Goal: Task Accomplishment & Management: Complete application form

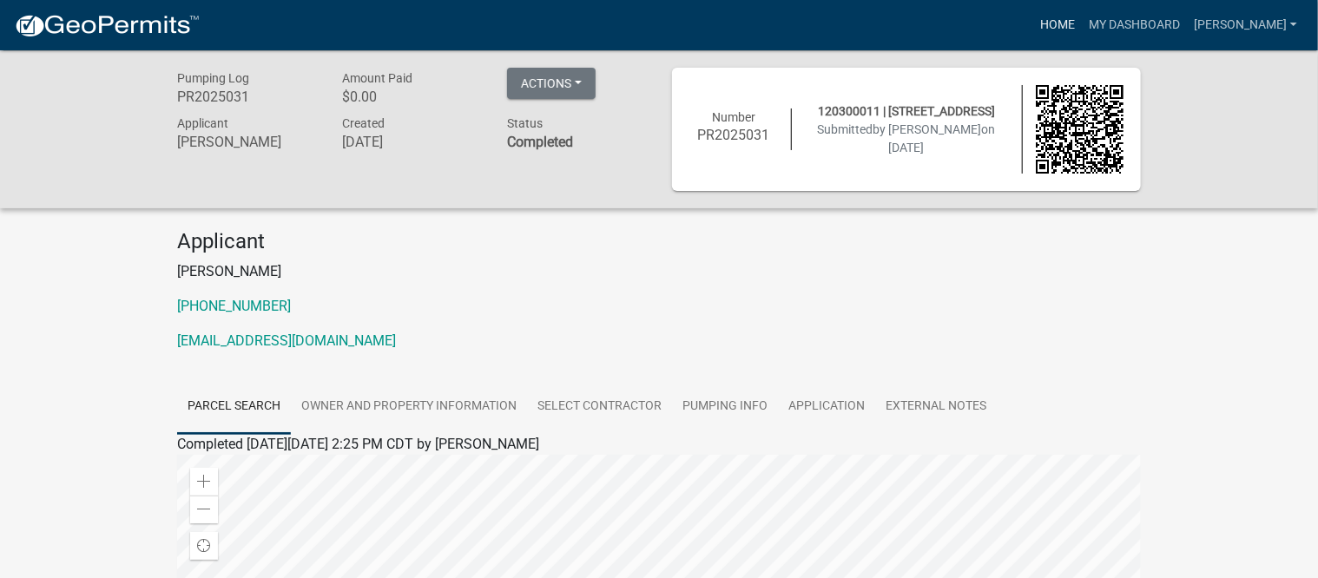
click at [1073, 23] on link "Home" at bounding box center [1058, 25] width 49 height 33
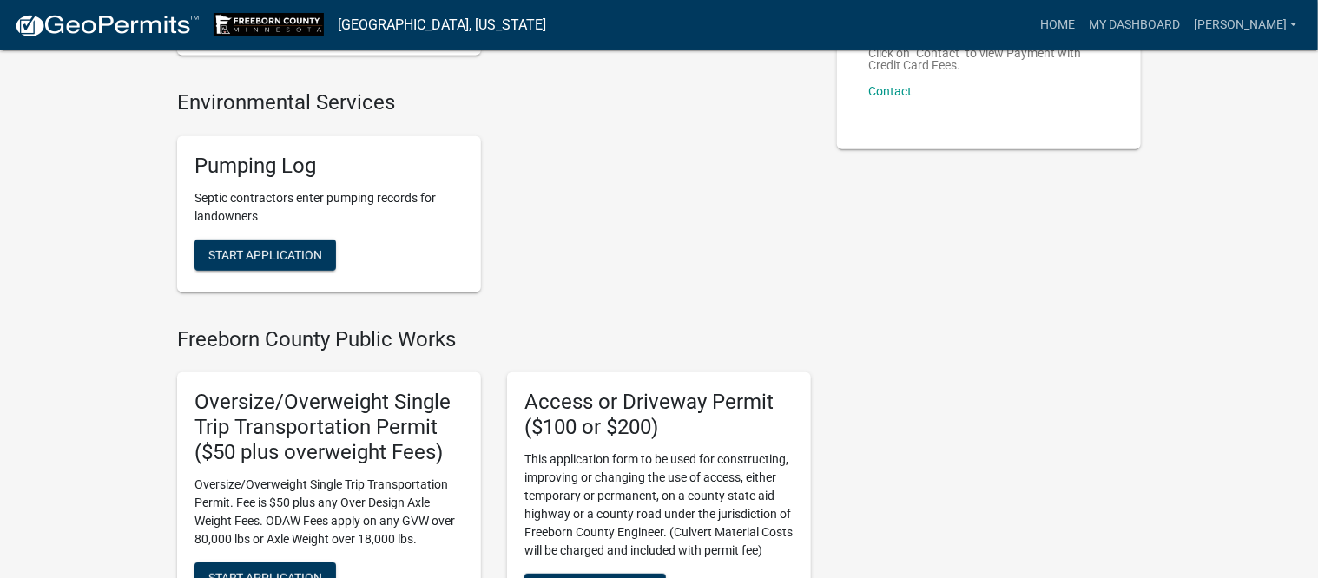
scroll to position [434, 0]
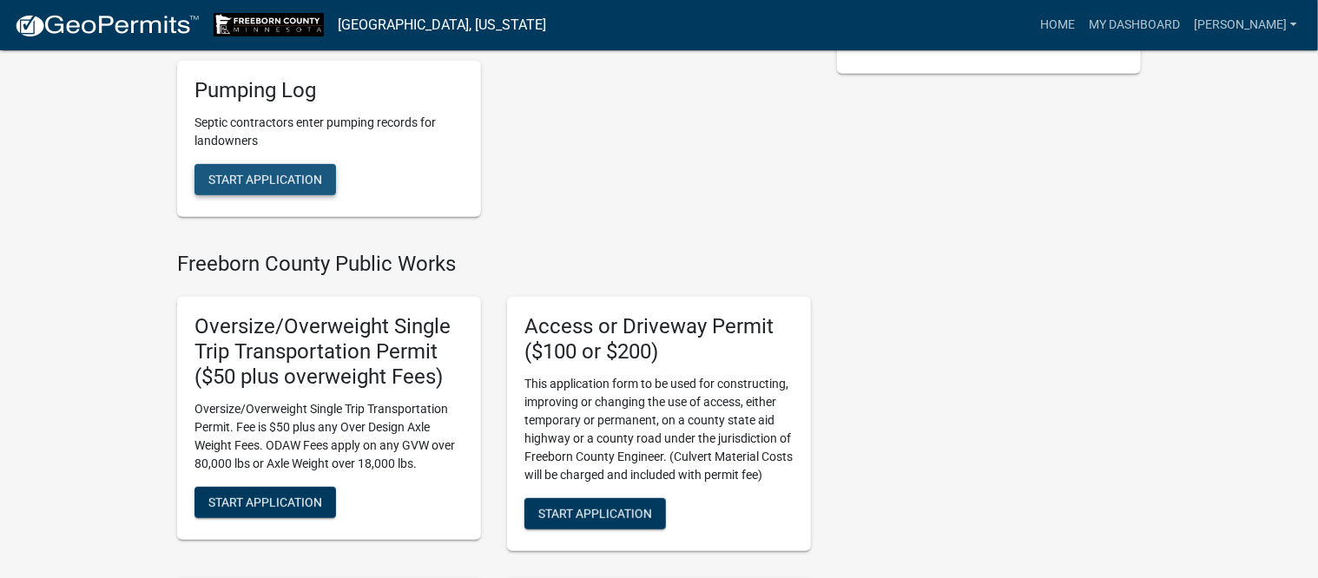
click at [294, 166] on button "Start Application" at bounding box center [266, 179] width 142 height 31
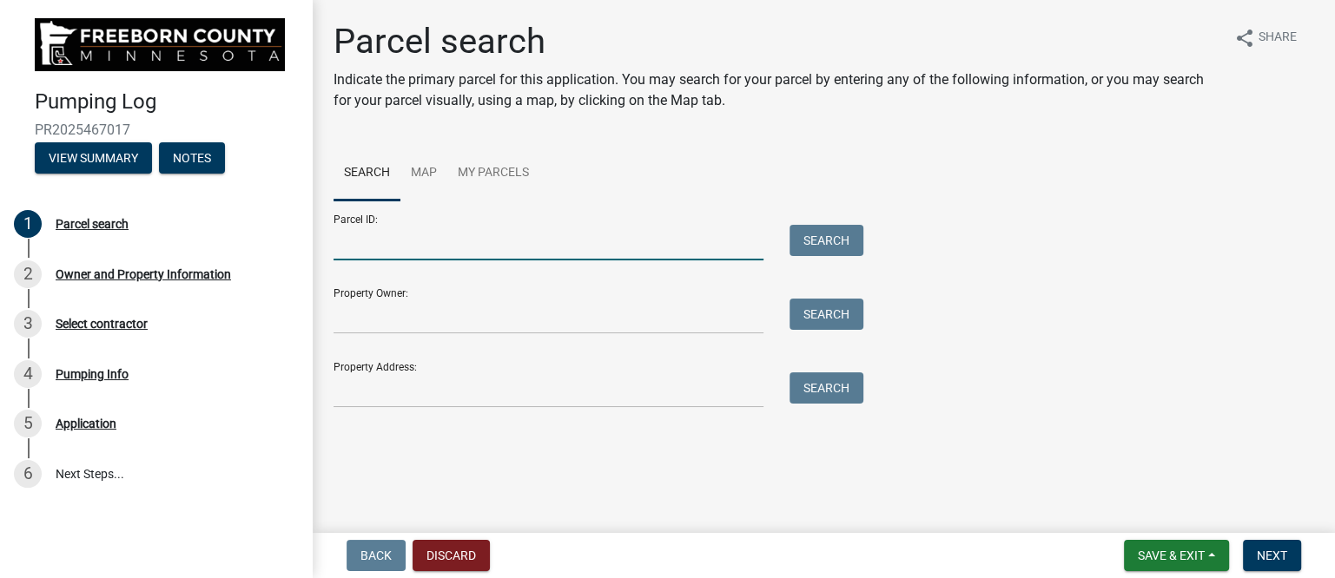
click at [422, 246] on input "Parcel ID:" at bounding box center [548, 243] width 430 height 36
click at [426, 249] on input "Parcel ID:" at bounding box center [548, 243] width 430 height 36
type input "130310050"
click at [834, 243] on button "Search" at bounding box center [826, 240] width 74 height 31
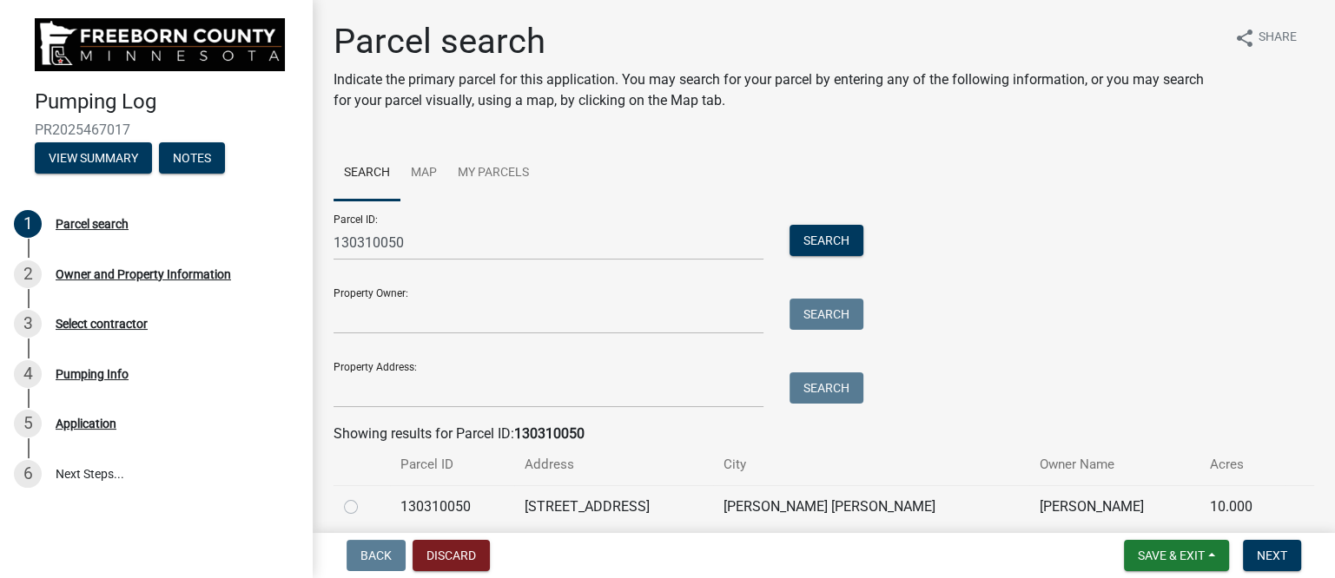
click at [344, 513] on div at bounding box center [362, 507] width 36 height 21
click at [365, 497] on label at bounding box center [365, 497] width 0 height 0
click at [365, 508] on input "radio" at bounding box center [370, 502] width 11 height 11
radio input "true"
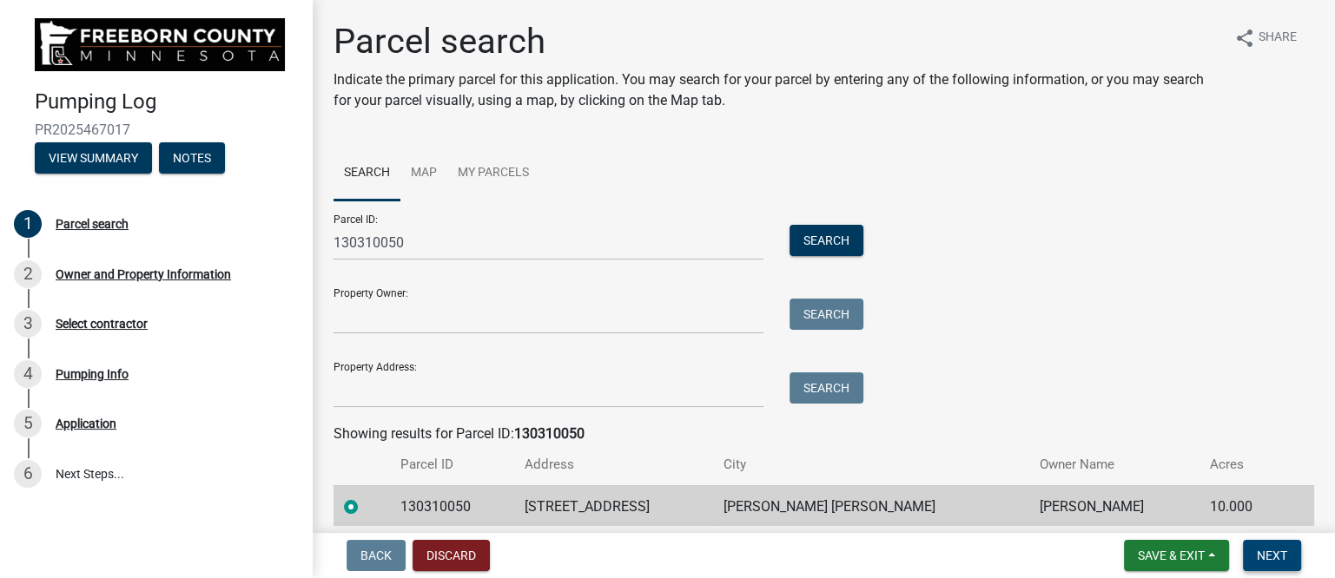
click at [1283, 561] on span "Next" at bounding box center [1272, 556] width 30 height 14
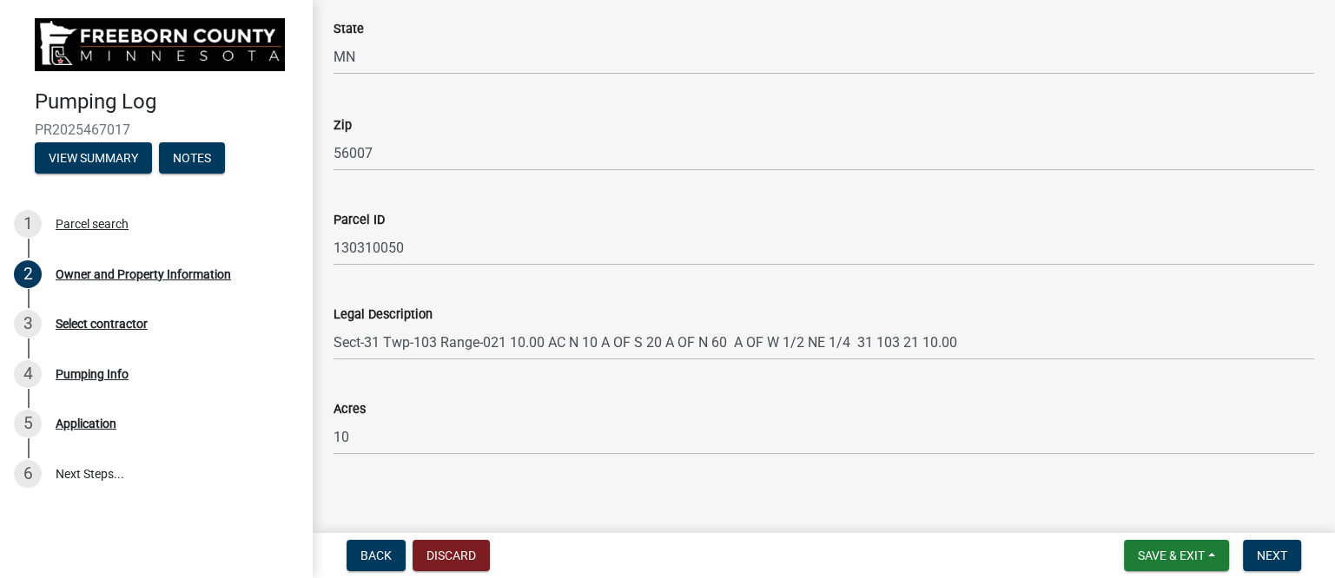
scroll to position [1044, 0]
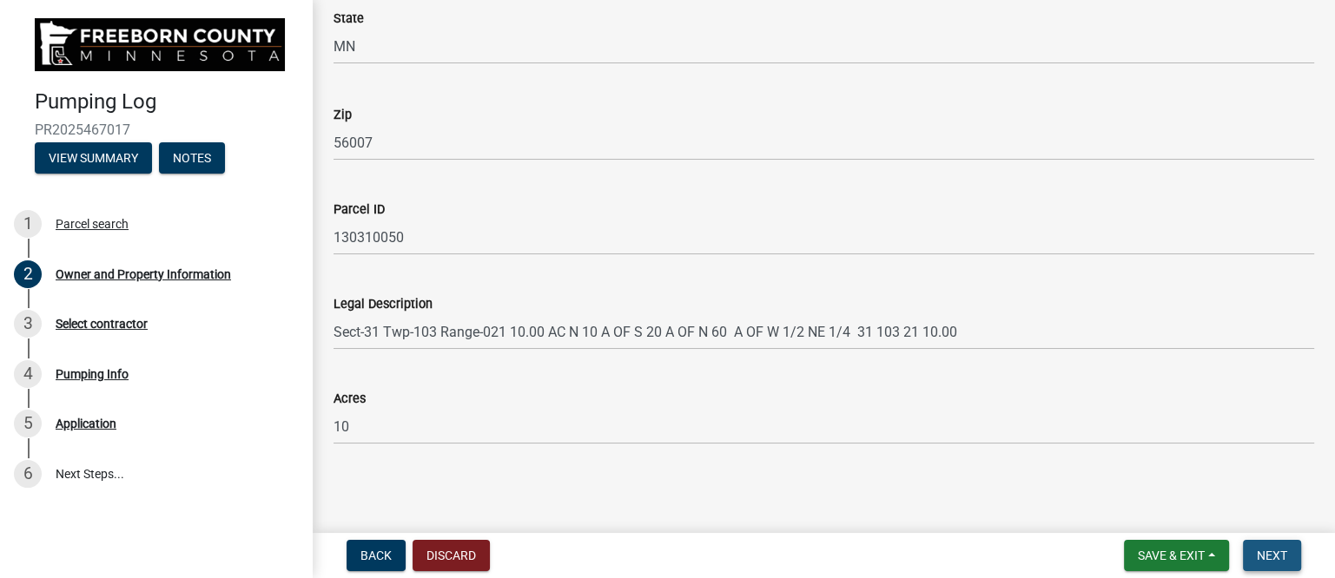
click at [1259, 553] on span "Next" at bounding box center [1272, 556] width 30 height 14
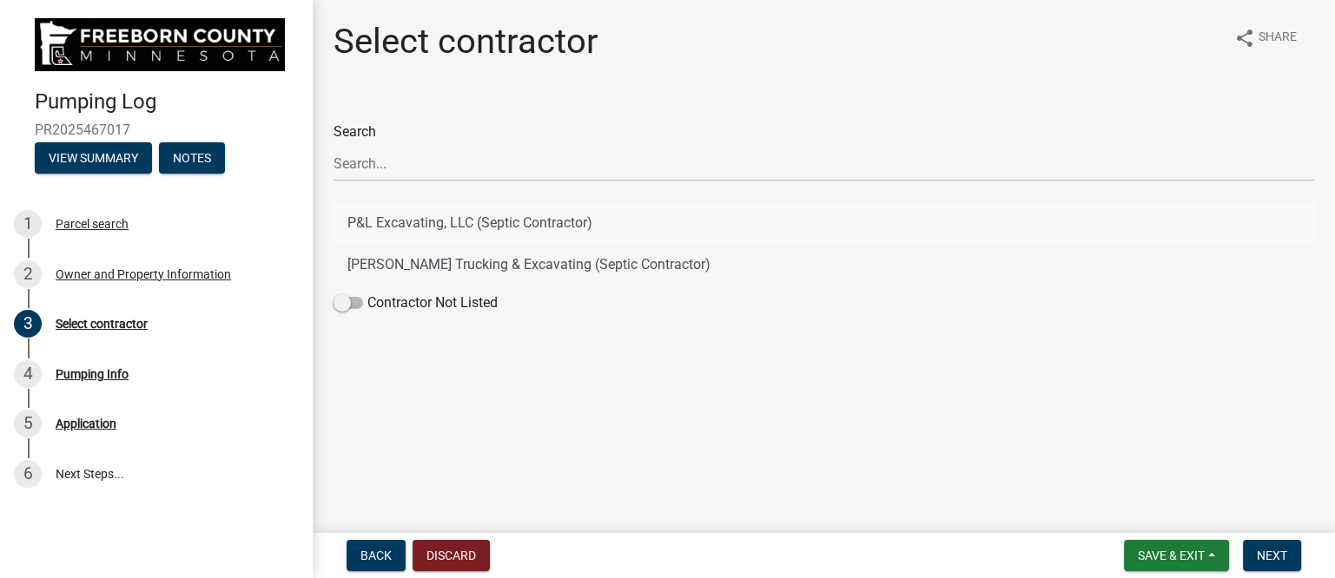
click at [425, 225] on button "P&L Excavating, LLC (Septic Contractor)" at bounding box center [823, 223] width 981 height 42
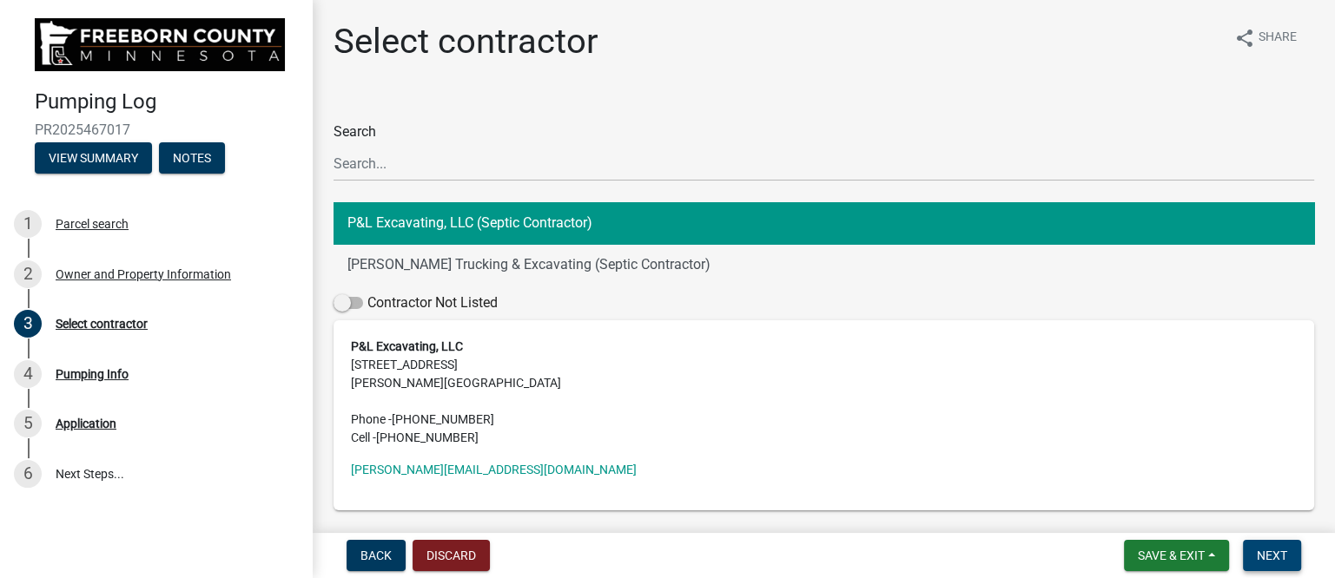
click at [1278, 558] on span "Next" at bounding box center [1272, 556] width 30 height 14
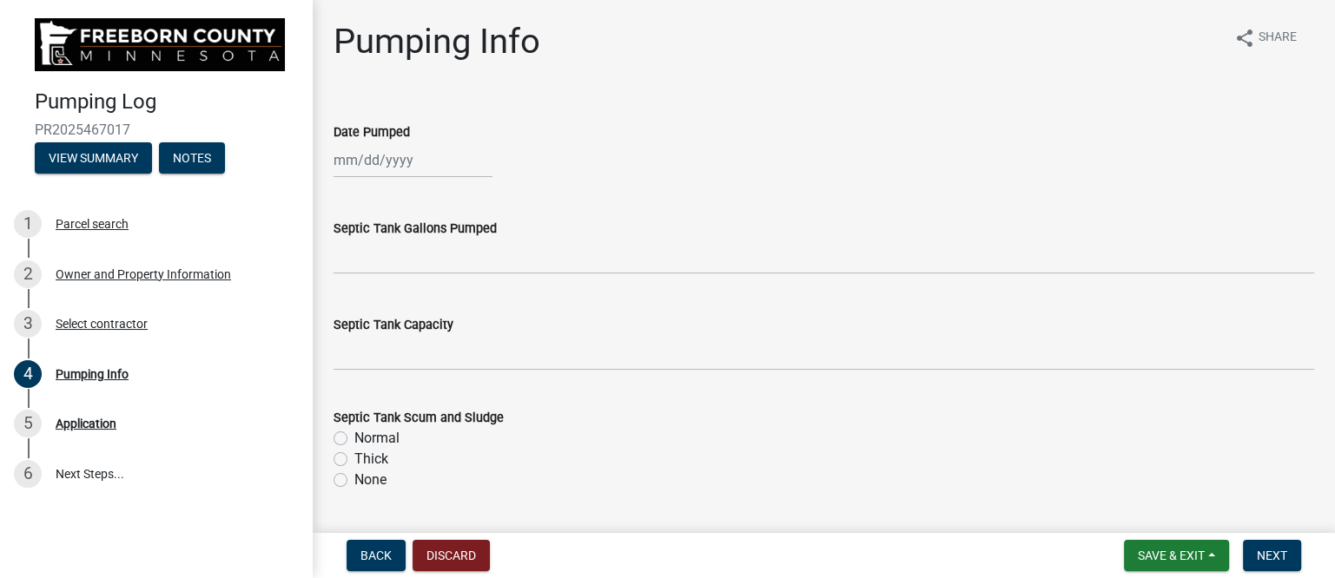
click at [384, 162] on div at bounding box center [412, 160] width 159 height 36
select select "8"
select select "2025"
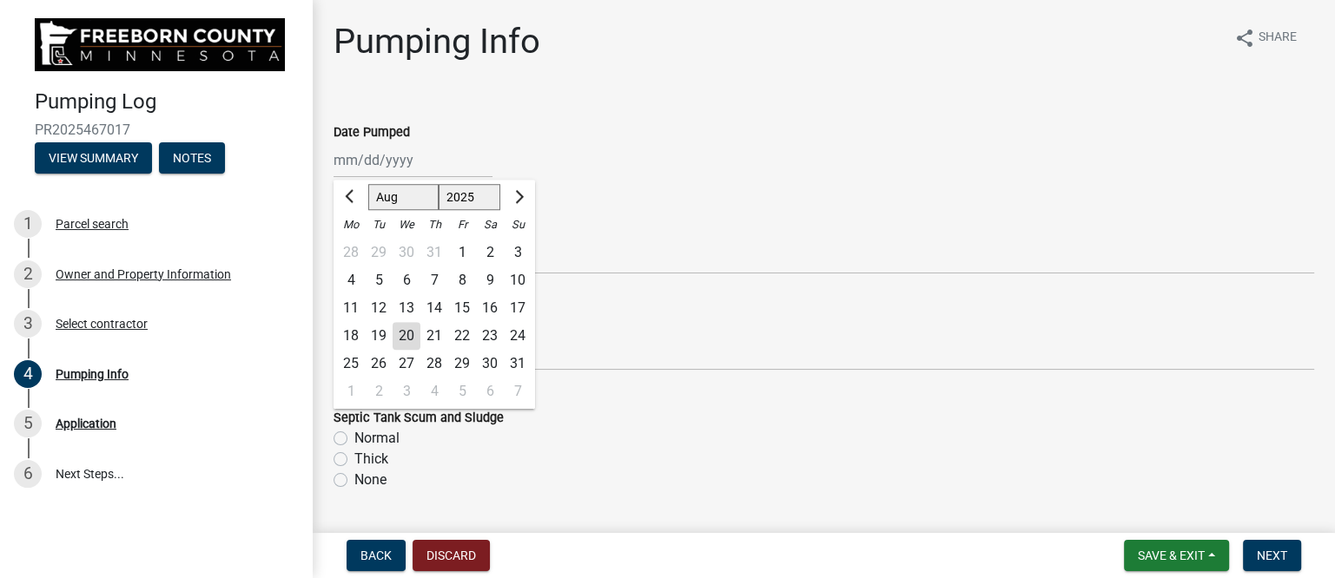
click at [377, 335] on div "19" at bounding box center [379, 336] width 28 height 28
type input "[DATE]"
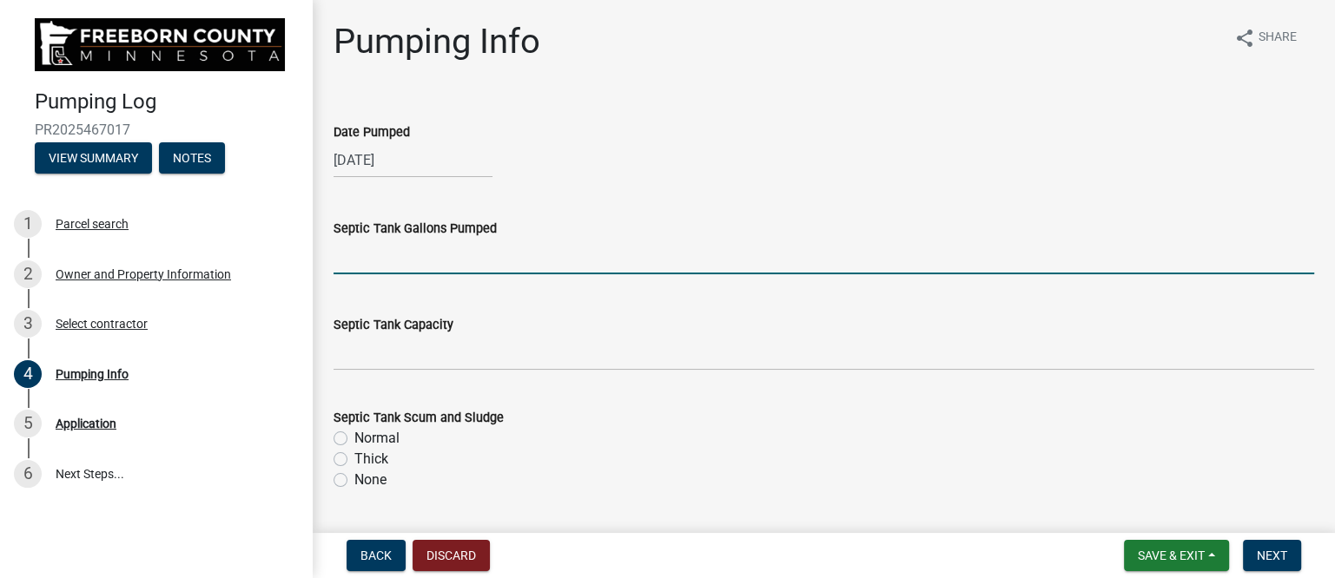
click at [375, 265] on input "text" at bounding box center [823, 257] width 981 height 36
type input "1000"
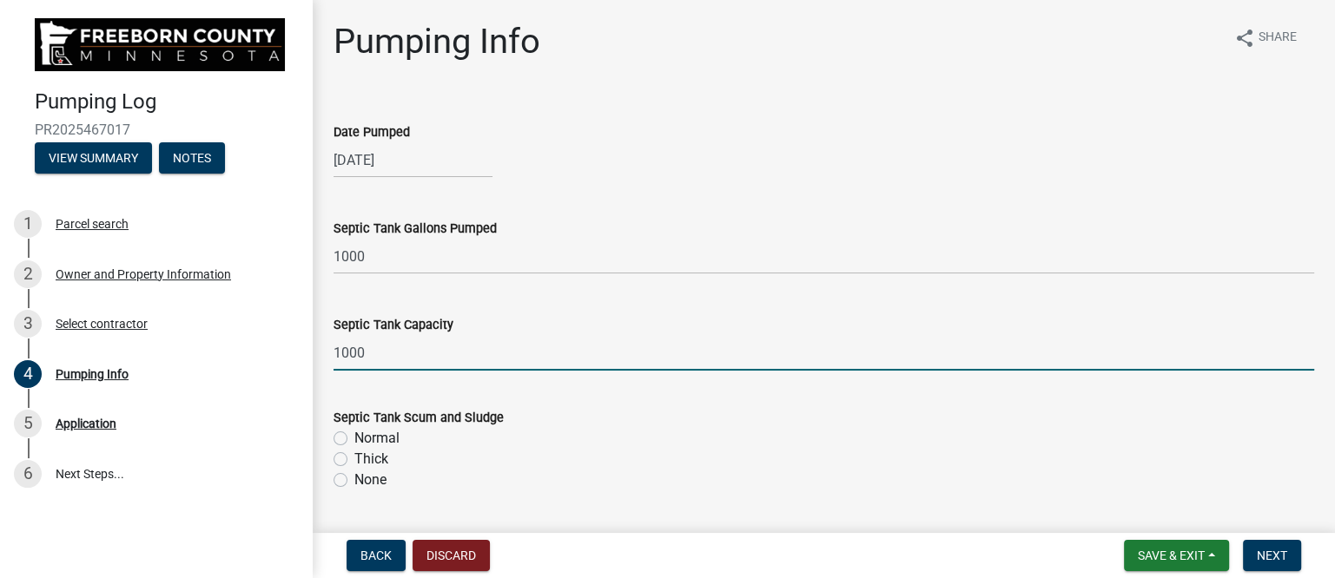
type input "1000"
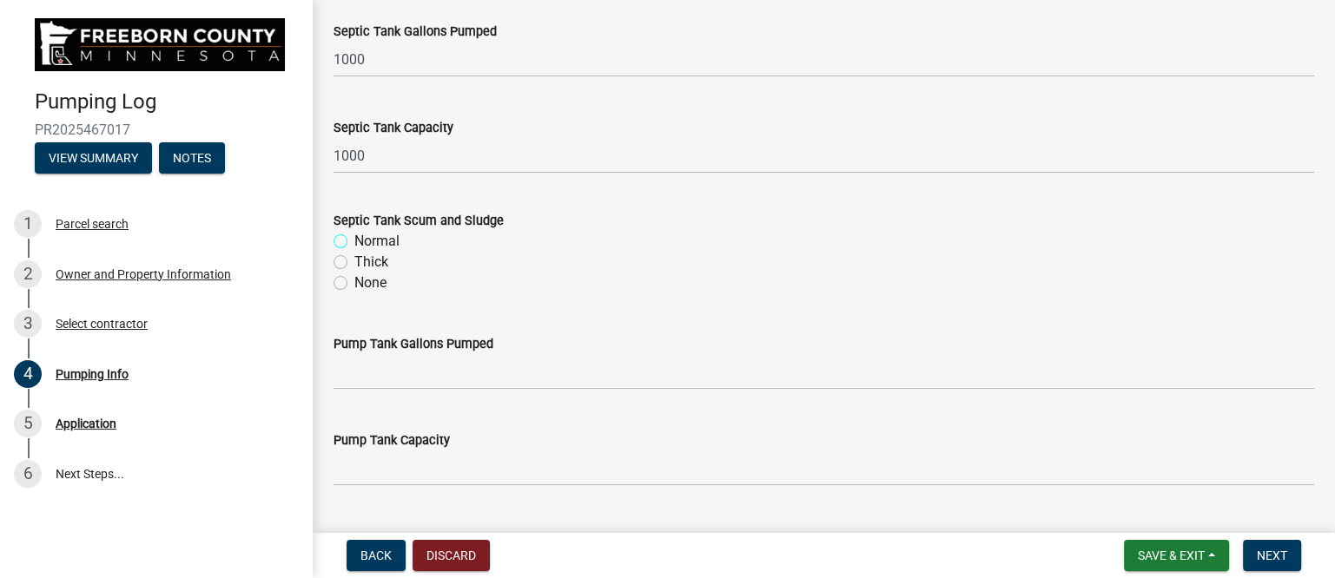
scroll to position [217, 0]
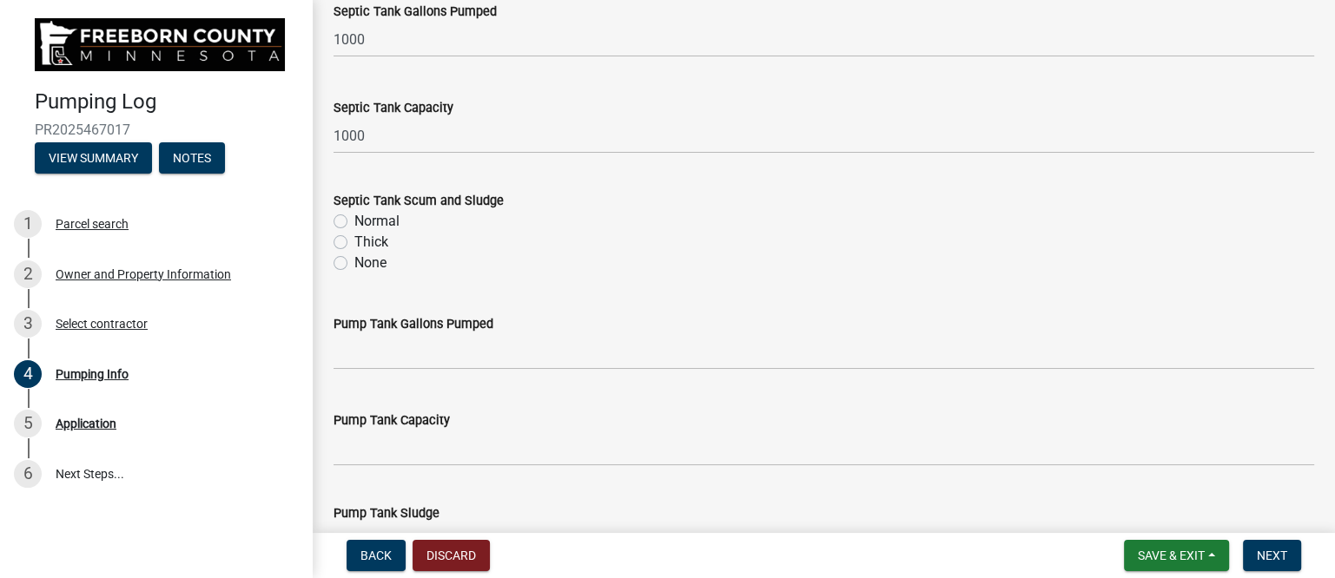
click at [354, 235] on label "Thick" at bounding box center [371, 242] width 34 height 21
click at [354, 235] on input "Thick" at bounding box center [359, 237] width 11 height 11
radio input "true"
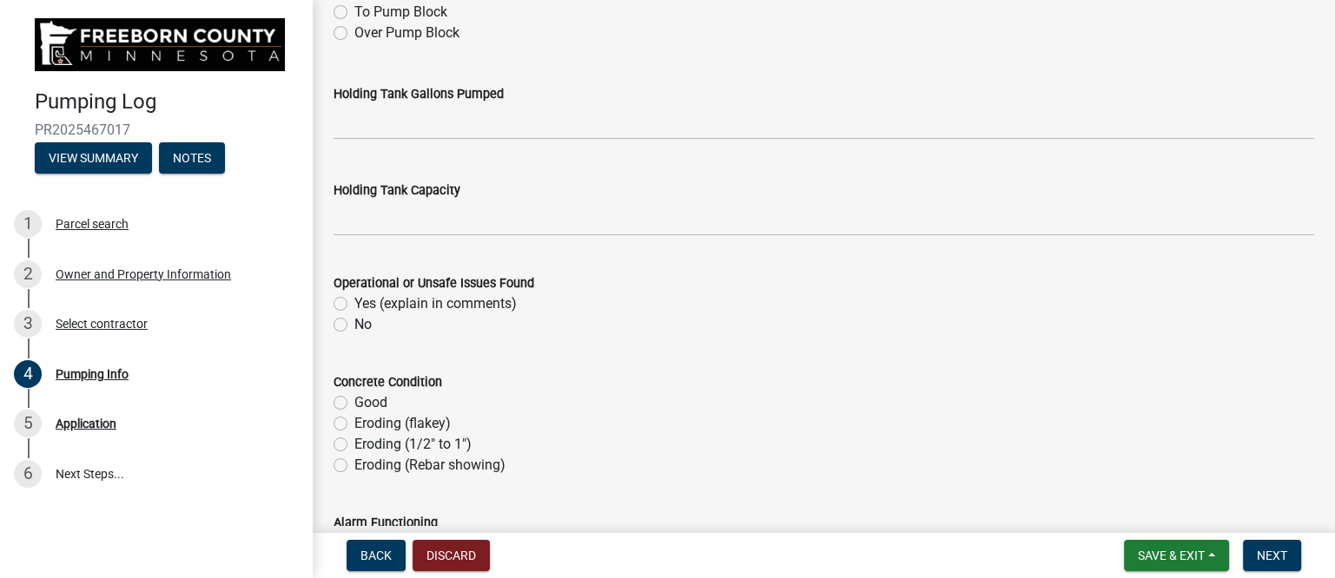
scroll to position [868, 0]
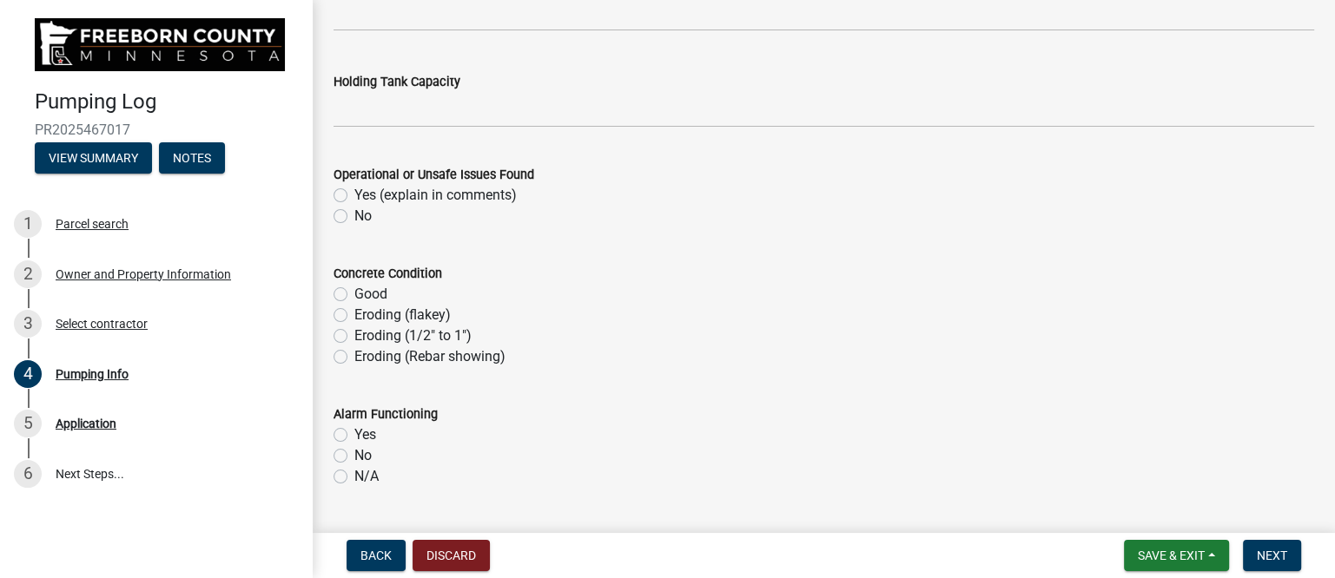
click at [354, 215] on label "No" at bounding box center [362, 216] width 17 height 21
click at [354, 215] on input "No" at bounding box center [359, 211] width 11 height 11
radio input "true"
click at [354, 294] on label "Good" at bounding box center [370, 294] width 33 height 21
click at [354, 294] on input "Good" at bounding box center [359, 289] width 11 height 11
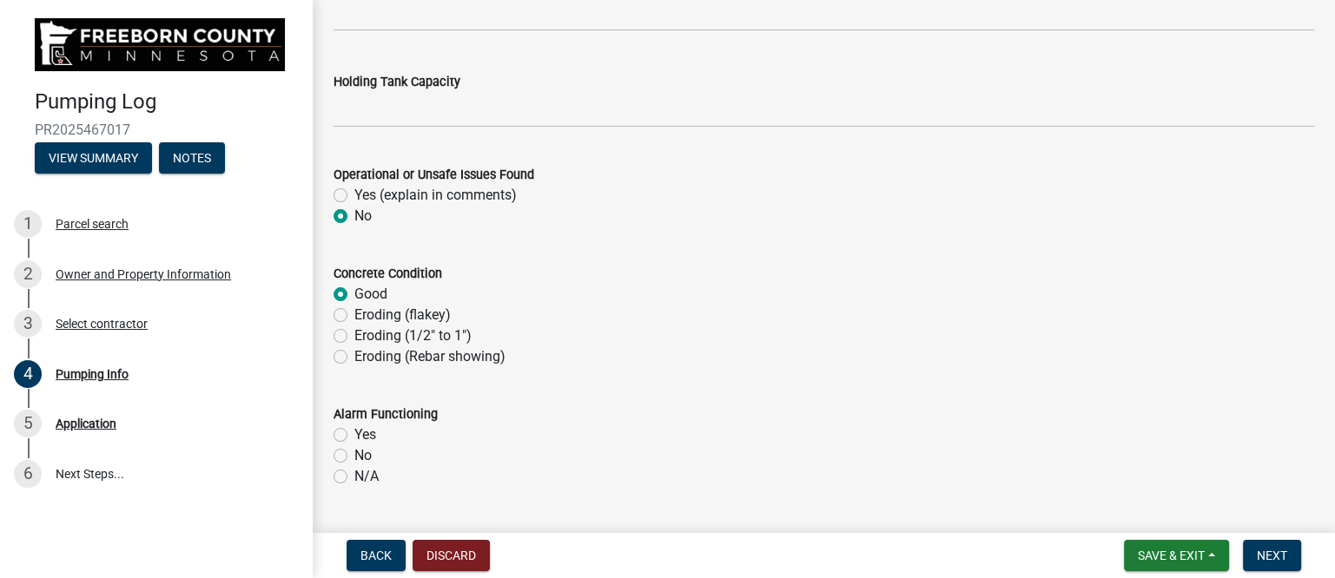
radio input "true"
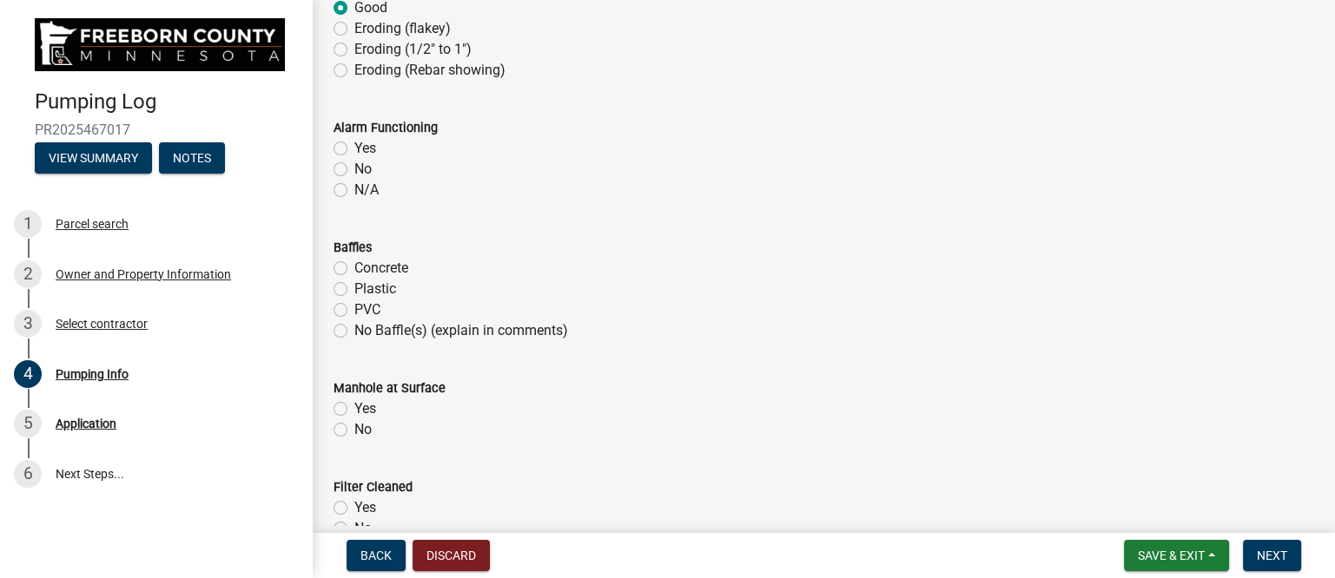
scroll to position [1194, 0]
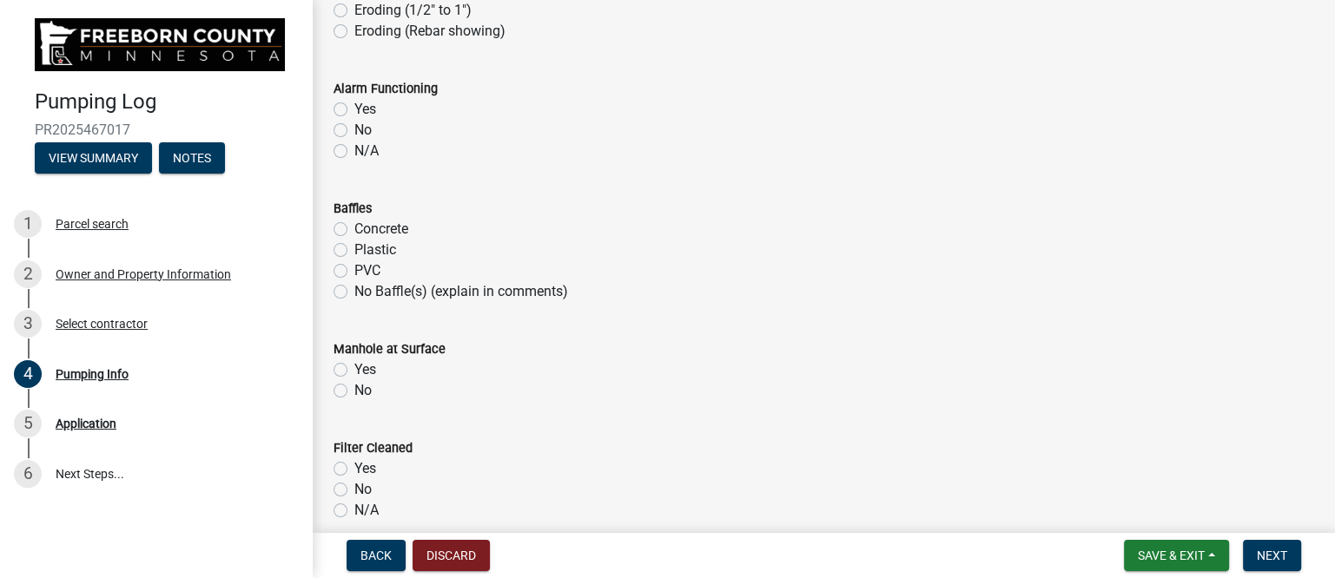
click at [360, 149] on label "N/A" at bounding box center [366, 151] width 24 height 21
click at [360, 149] on input "N/A" at bounding box center [359, 146] width 11 height 11
radio input "true"
click at [385, 228] on label "Concrete" at bounding box center [381, 229] width 54 height 21
click at [366, 228] on input "Concrete" at bounding box center [359, 224] width 11 height 11
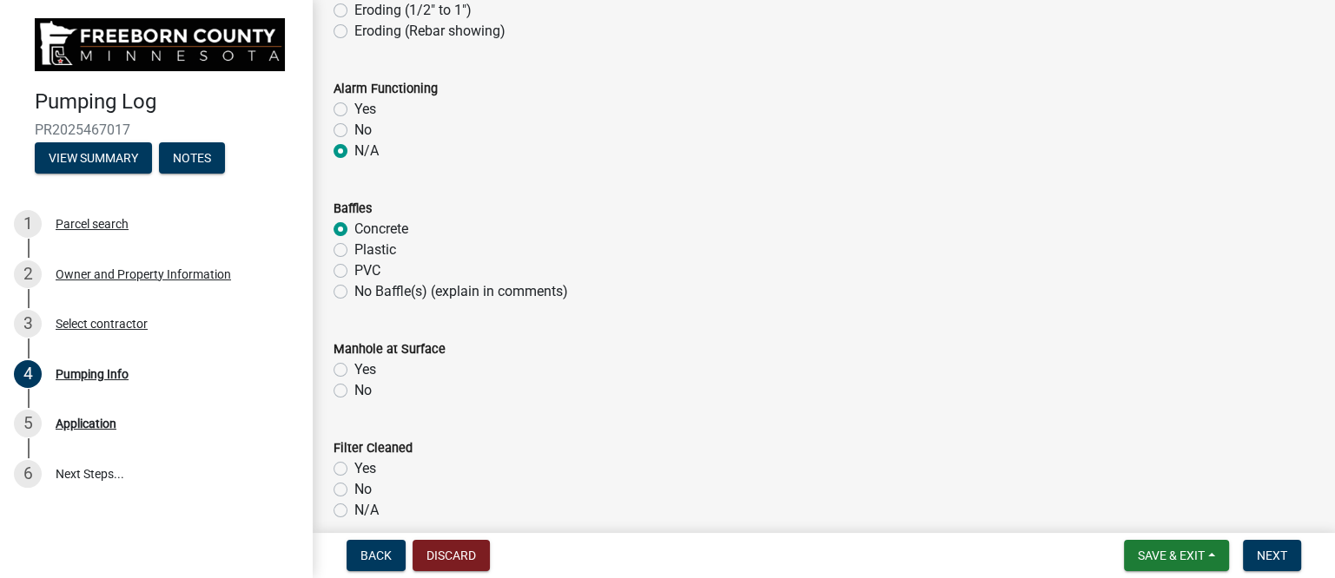
radio input "true"
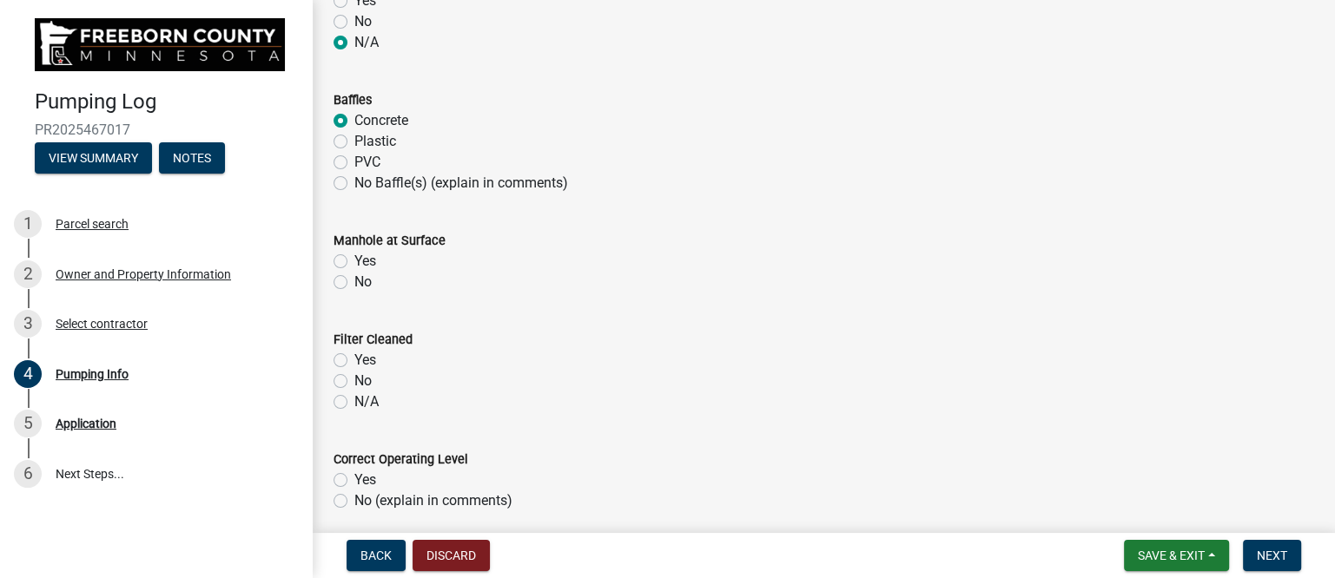
click at [365, 284] on label "No" at bounding box center [362, 282] width 17 height 21
click at [365, 283] on input "No" at bounding box center [359, 277] width 11 height 11
radio input "true"
click at [354, 399] on label "N/A" at bounding box center [366, 402] width 24 height 21
click at [354, 399] on input "N/A" at bounding box center [359, 397] width 11 height 11
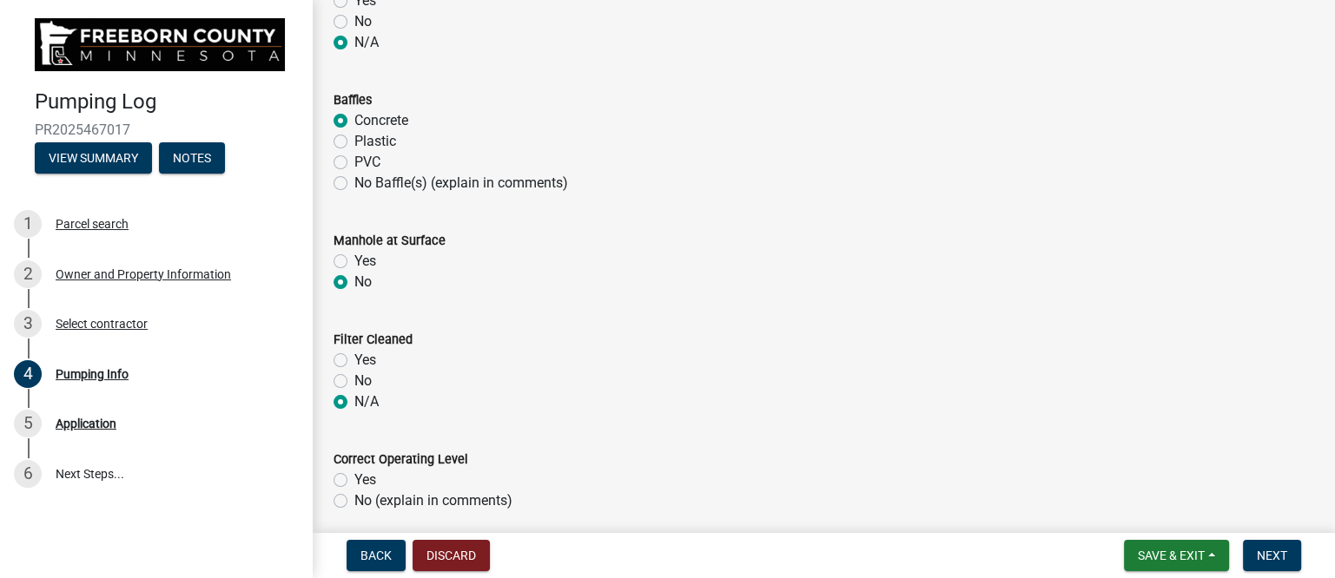
radio input "true"
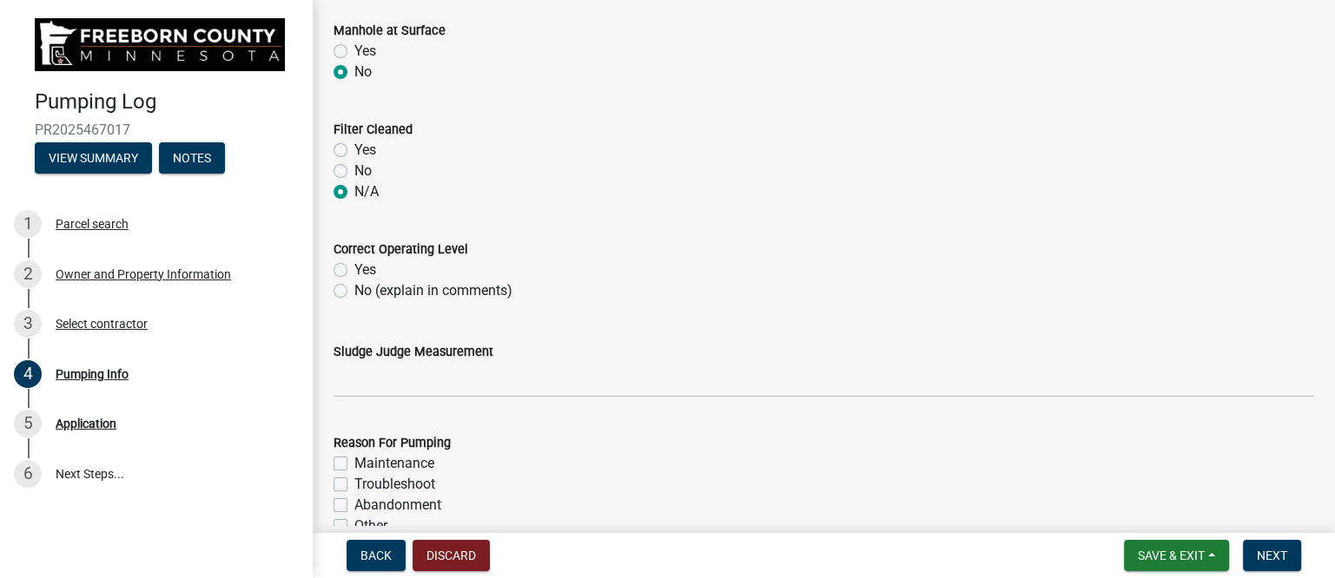
scroll to position [1520, 0]
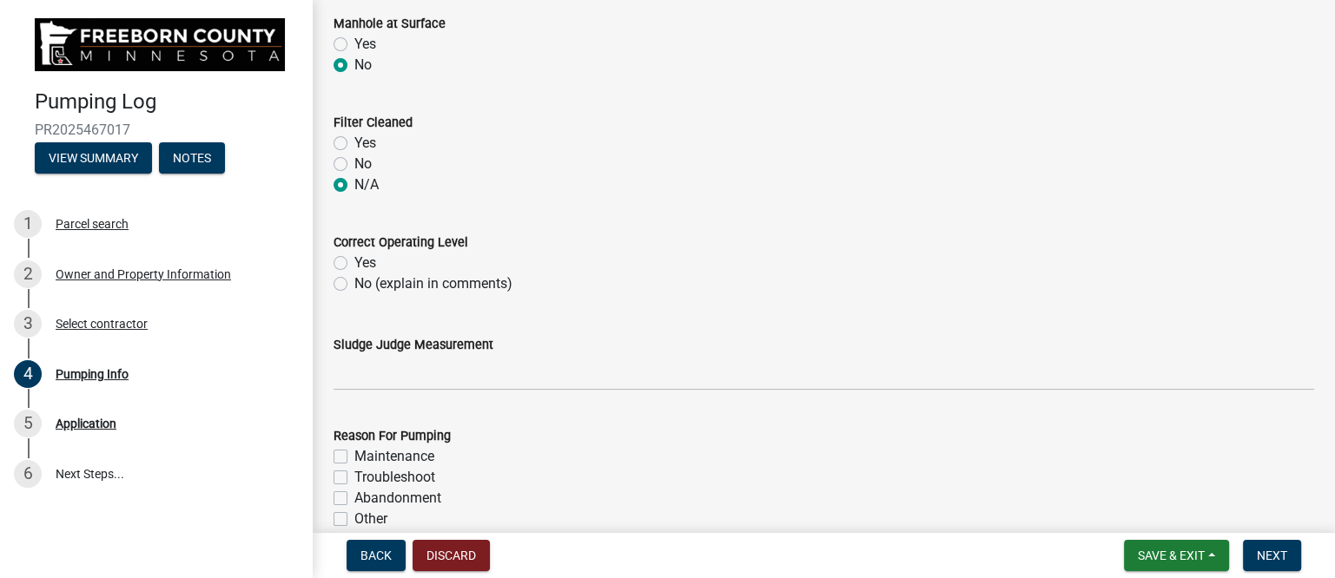
click at [354, 285] on label "No (explain in comments)" at bounding box center [433, 284] width 158 height 21
click at [354, 285] on input "No (explain in comments)" at bounding box center [359, 279] width 11 height 11
radio input "true"
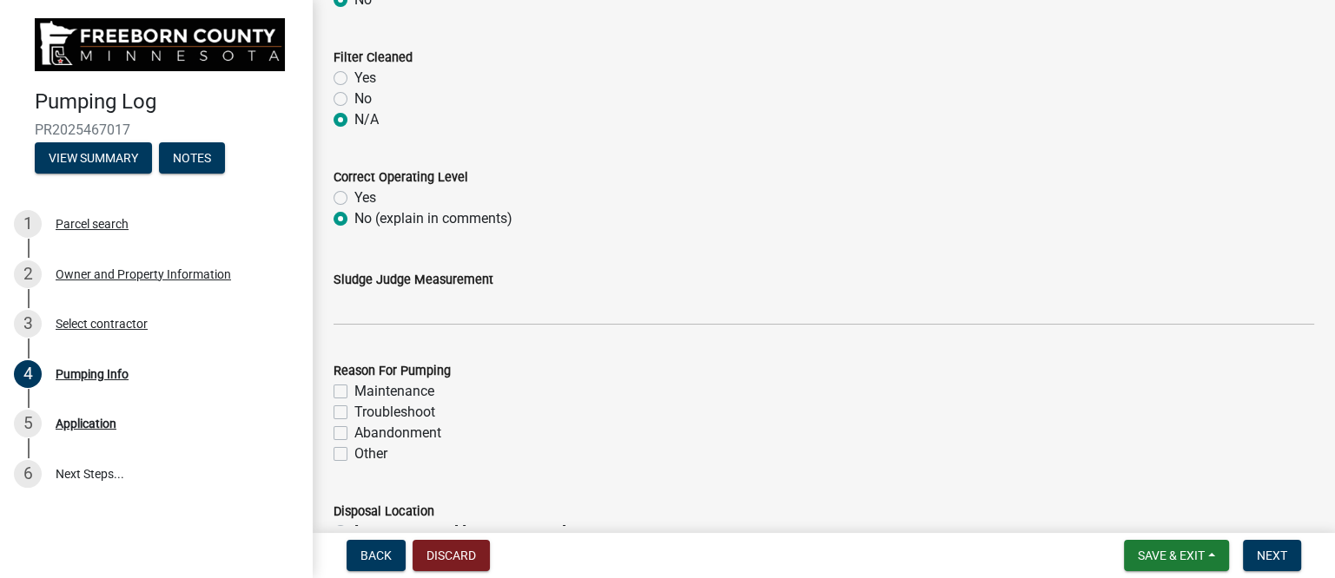
scroll to position [1628, 0]
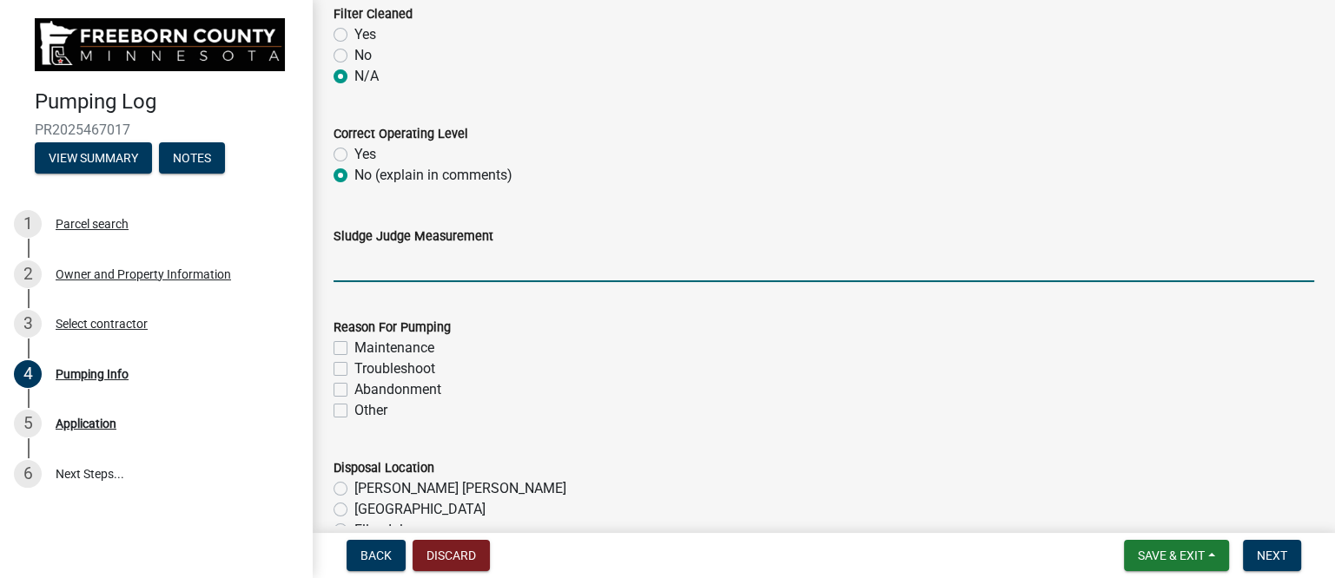
click at [377, 273] on input "Sludge Judge Measurement" at bounding box center [823, 265] width 981 height 36
click at [422, 262] on input "Septic: Scum 1" Sludge 12" Pump: Sludge .5"" at bounding box center [823, 265] width 981 height 36
drag, startPoint x: 479, startPoint y: 264, endPoint x: 492, endPoint y: 263, distance: 13.1
click at [492, 263] on input "Septic: Scum 3" Sludge 12" Pump: Sludge .5"" at bounding box center [823, 265] width 981 height 36
drag, startPoint x: 502, startPoint y: 266, endPoint x: 721, endPoint y: 268, distance: 218.9
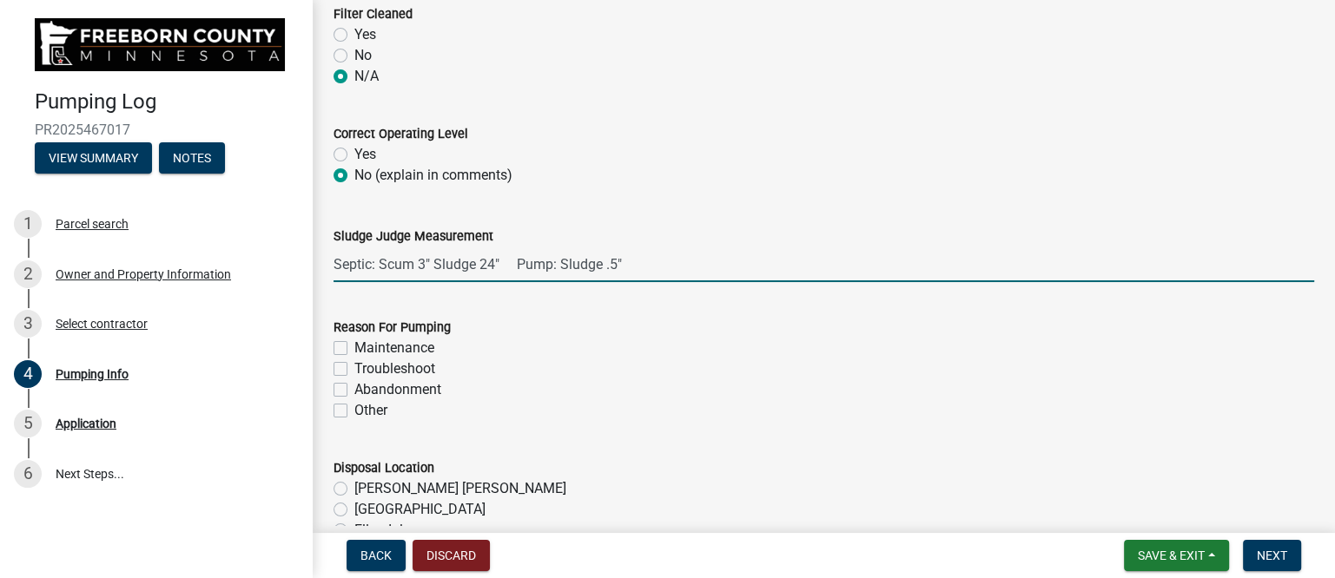
click at [721, 268] on input "Septic: Scum 3" Sludge 24" Pump: Sludge .5"" at bounding box center [823, 265] width 981 height 36
type input "Septic: Scum 3" Sludge 24""
click at [354, 350] on label "Maintenance" at bounding box center [394, 348] width 80 height 21
click at [354, 349] on input "Maintenance" at bounding box center [359, 343] width 11 height 11
checkbox input "true"
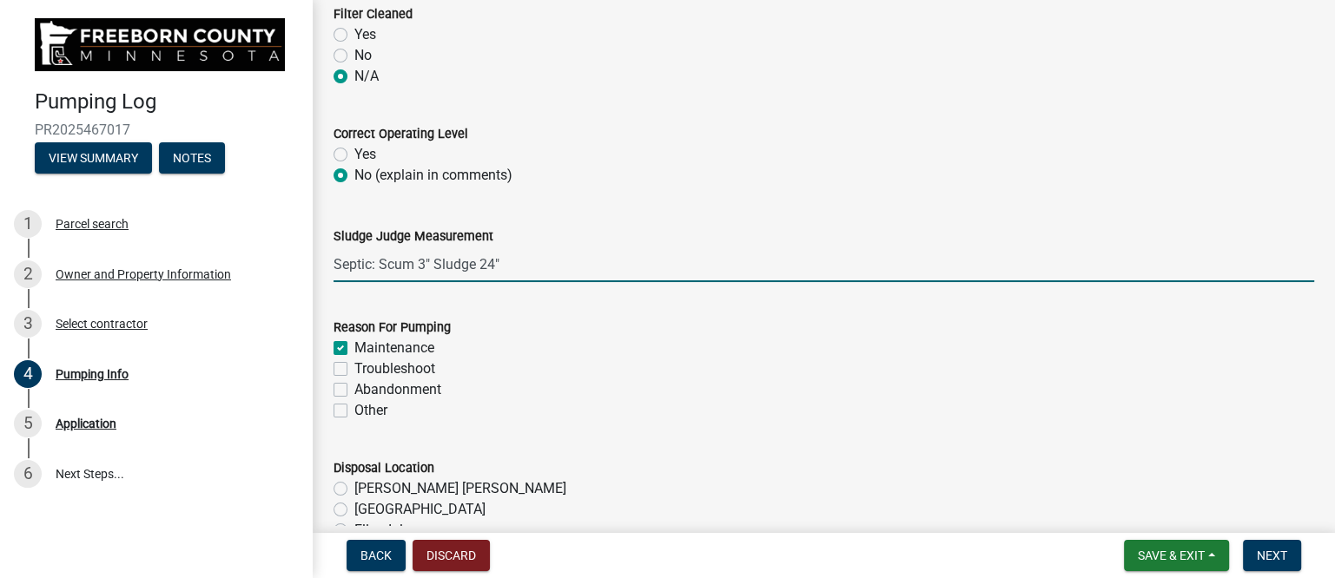
checkbox input "false"
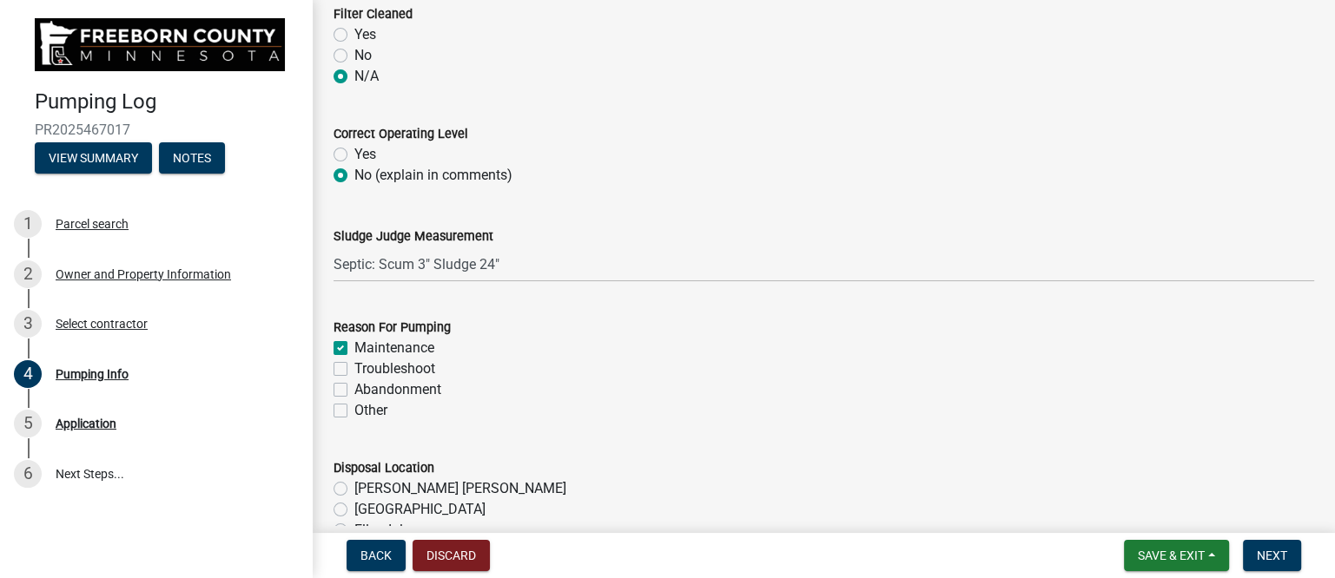
click at [354, 363] on label "Troubleshoot" at bounding box center [394, 369] width 81 height 21
click at [354, 363] on input "Troubleshoot" at bounding box center [359, 364] width 11 height 11
checkbox input "true"
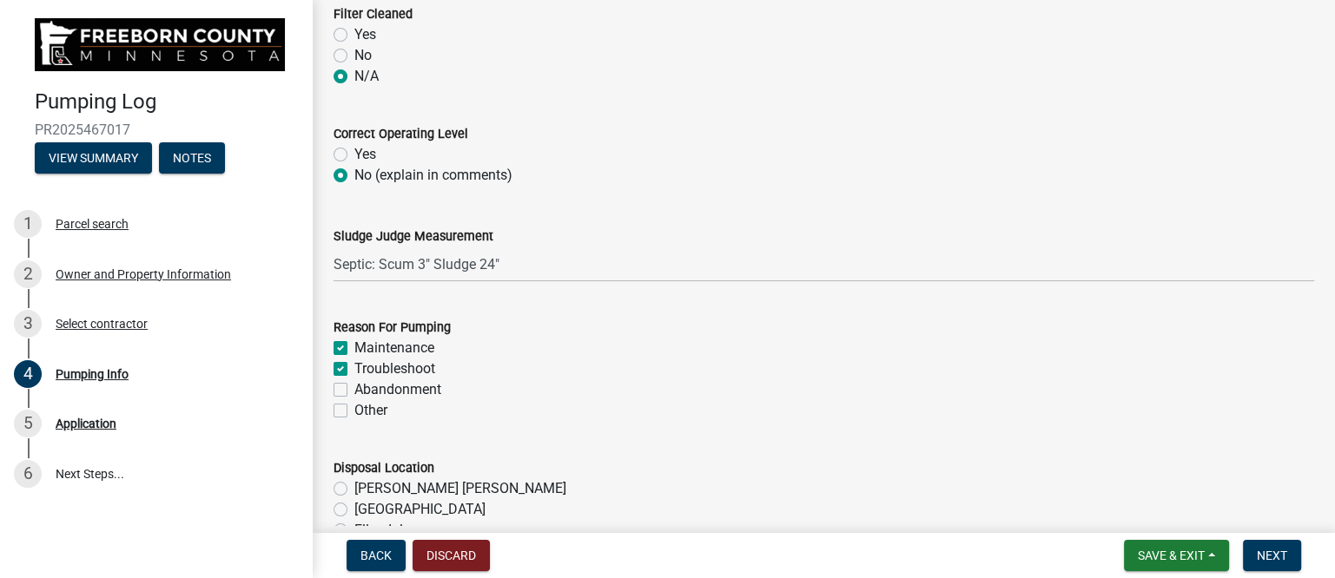
checkbox input "false"
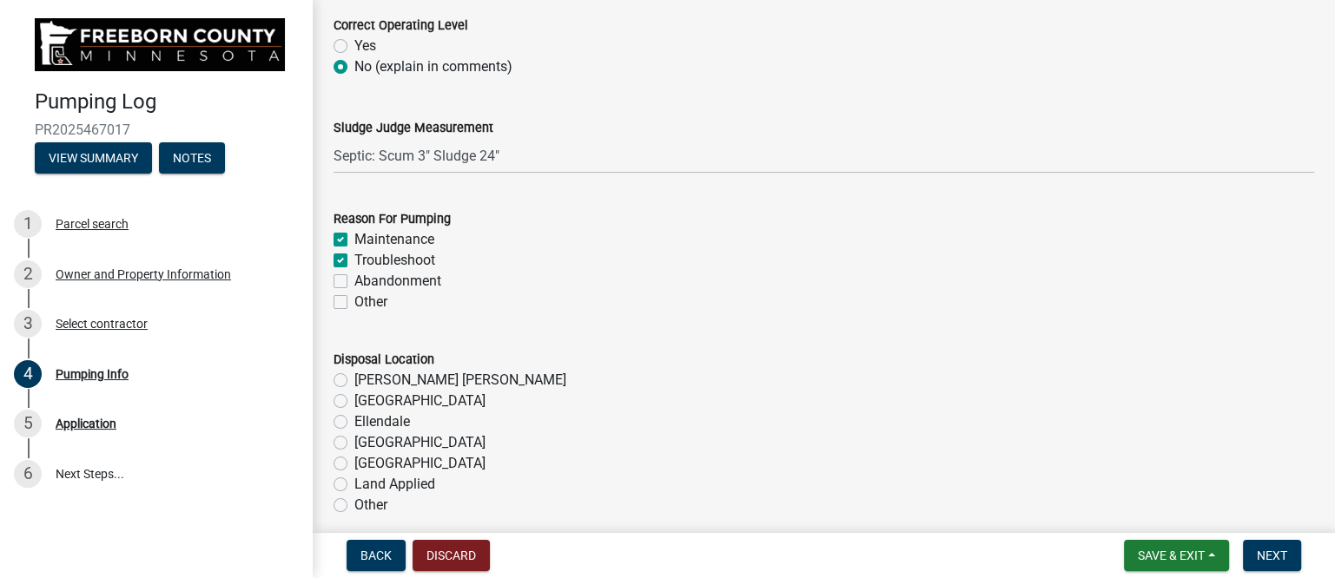
scroll to position [1845, 0]
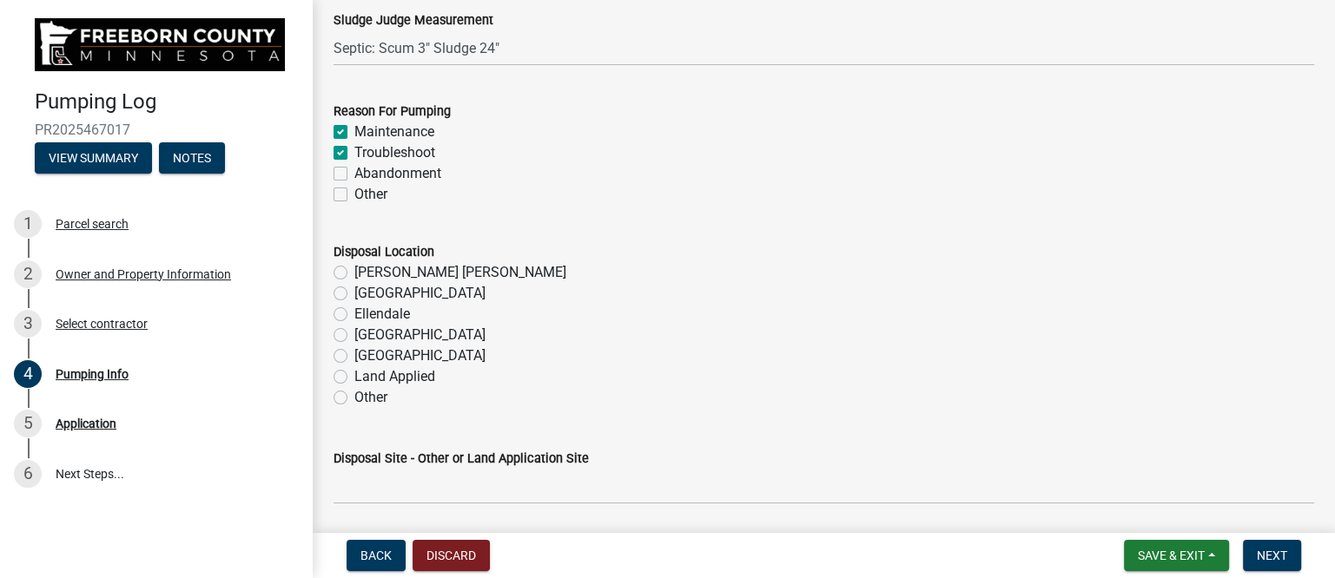
click at [354, 270] on label "[PERSON_NAME] [PERSON_NAME]" at bounding box center [460, 272] width 212 height 21
click at [354, 270] on input "[PERSON_NAME] [PERSON_NAME]" at bounding box center [359, 267] width 11 height 11
radio input "true"
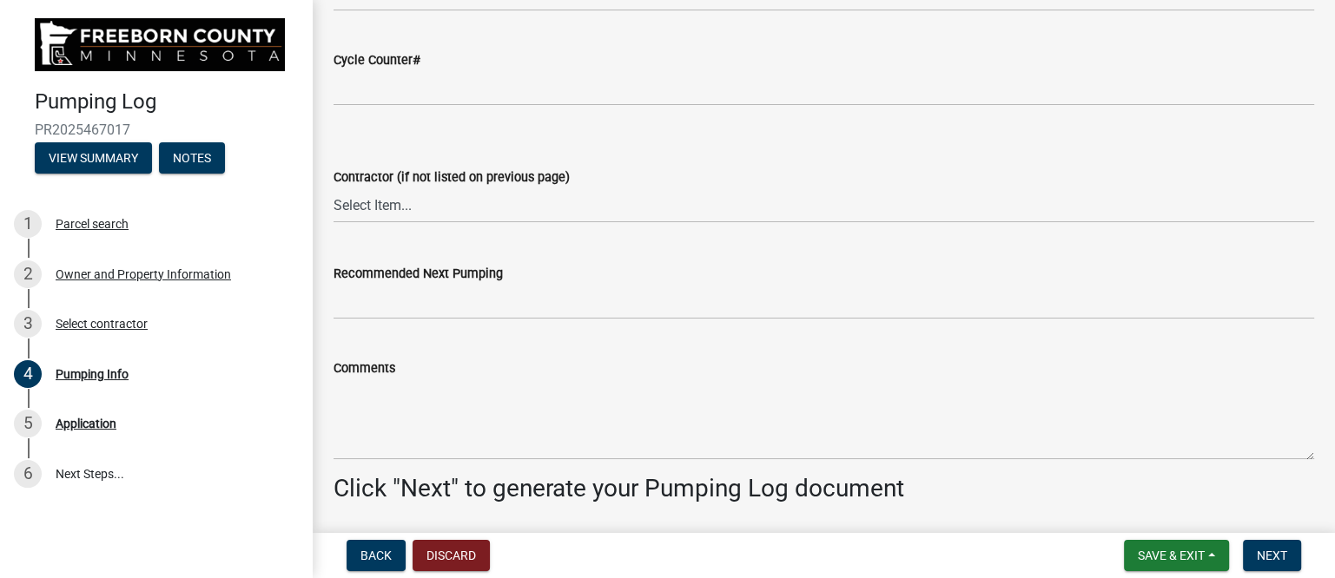
scroll to position [2388, 0]
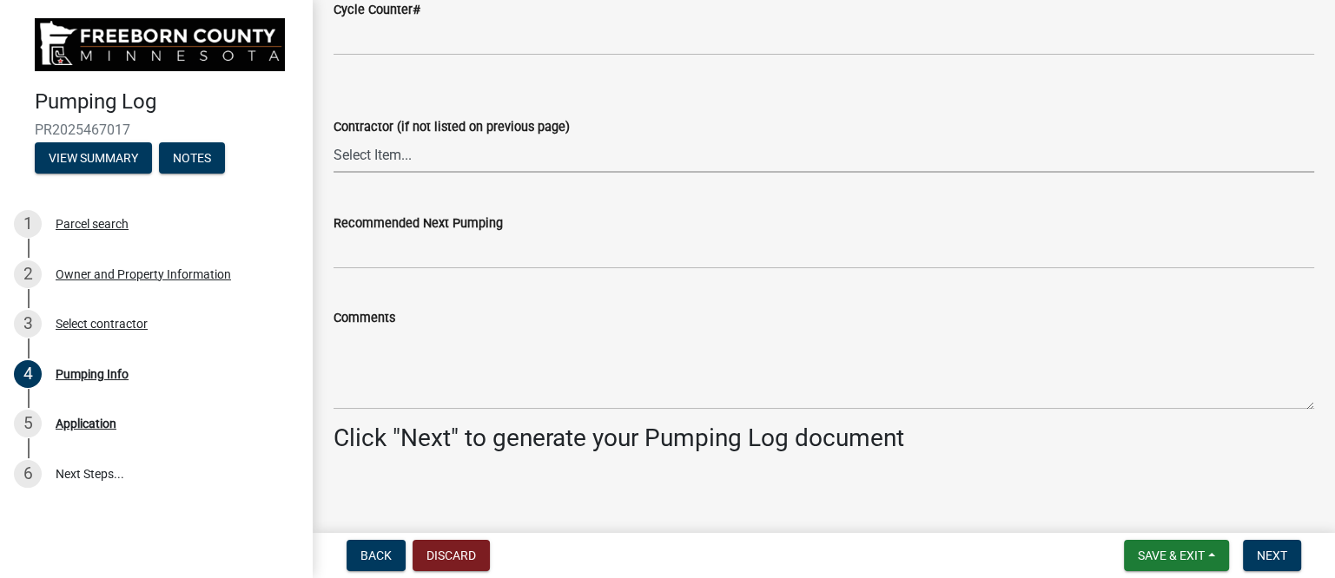
click at [410, 155] on select "Select Item... P & L Excavating Precision Septic Services [PERSON_NAME] Excavat…" at bounding box center [823, 155] width 981 height 36
click at [333, 137] on select "Select Item... P & L Excavating Precision Septic Services [PERSON_NAME] Excavat…" at bounding box center [823, 155] width 981 height 36
select select "a4b440af-86cc-4e74-8744-b4ec83ffff55"
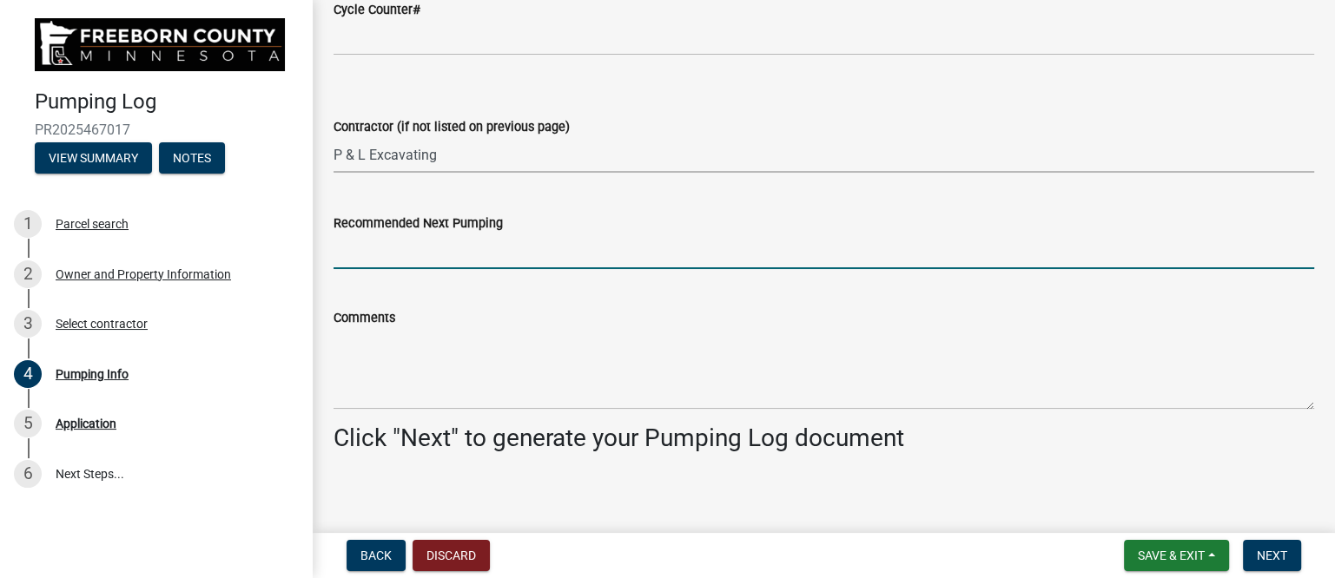
click at [413, 257] on input "Recommended Next Pumping" at bounding box center [823, 252] width 981 height 36
type input "2028"
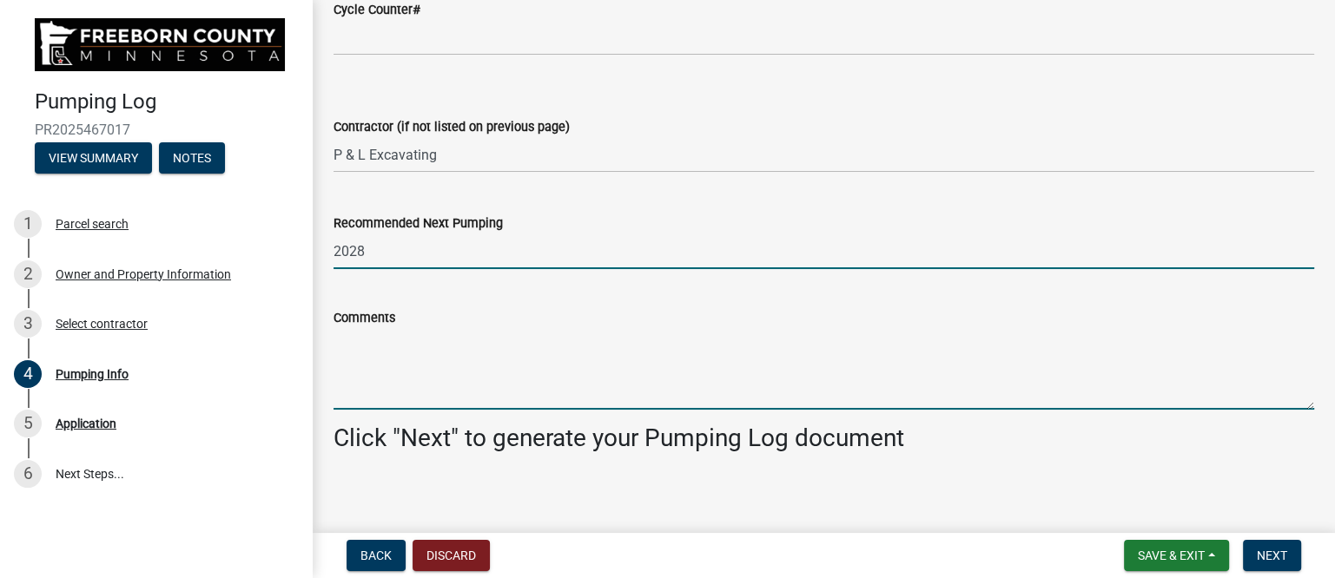
click at [424, 380] on textarea "Comments" at bounding box center [823, 369] width 981 height 82
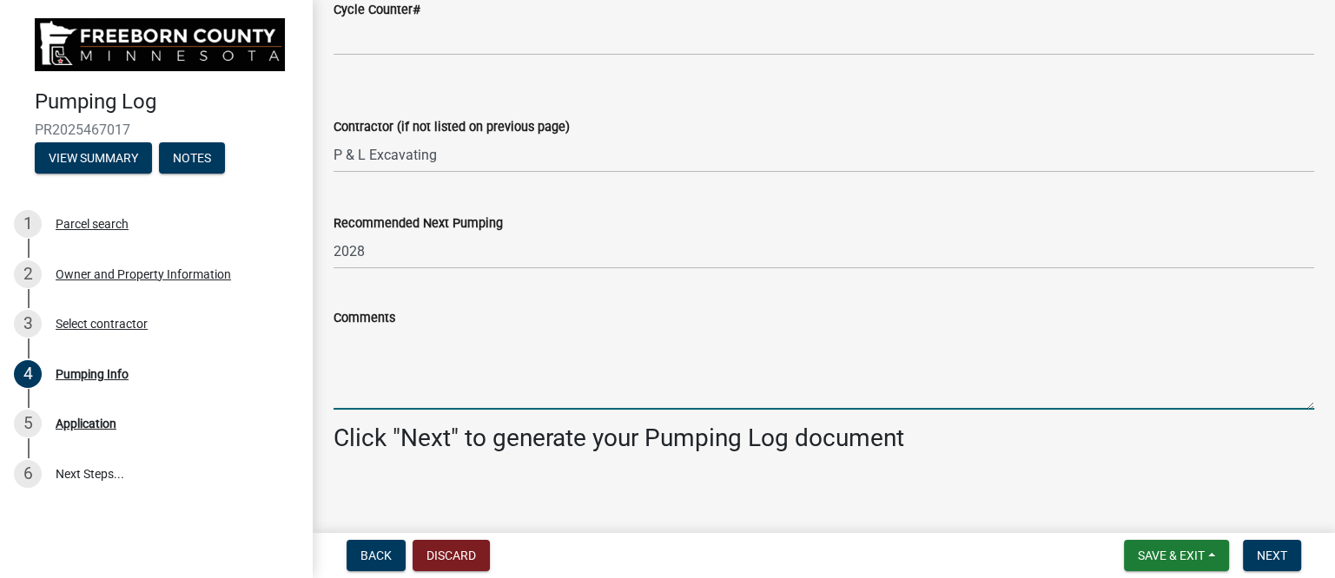
paste textarea "Full gravity system. Dug up and located both inlet and outlet of septic tank. I…"
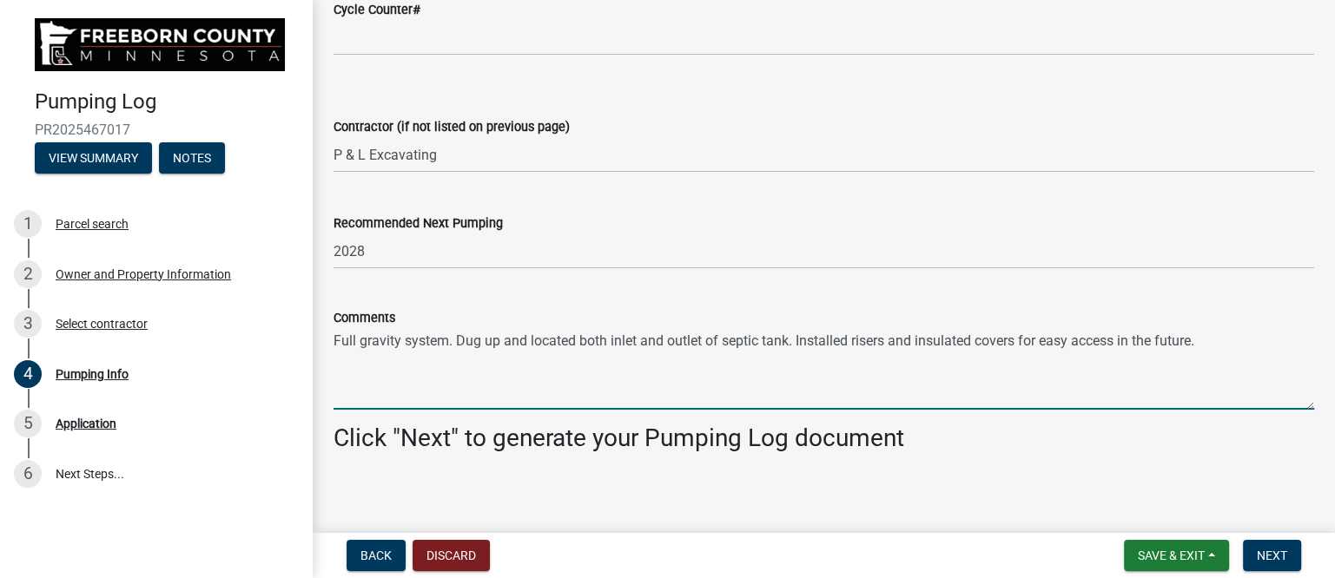
click at [331, 342] on div "Comments Full gravity system. Dug up and located both inlet and outlet of septi…" at bounding box center [823, 346] width 1007 height 127
click at [335, 340] on textarea "Full gravity system. Dug up and located both inlet and outlet of septic tank. I…" at bounding box center [823, 369] width 981 height 82
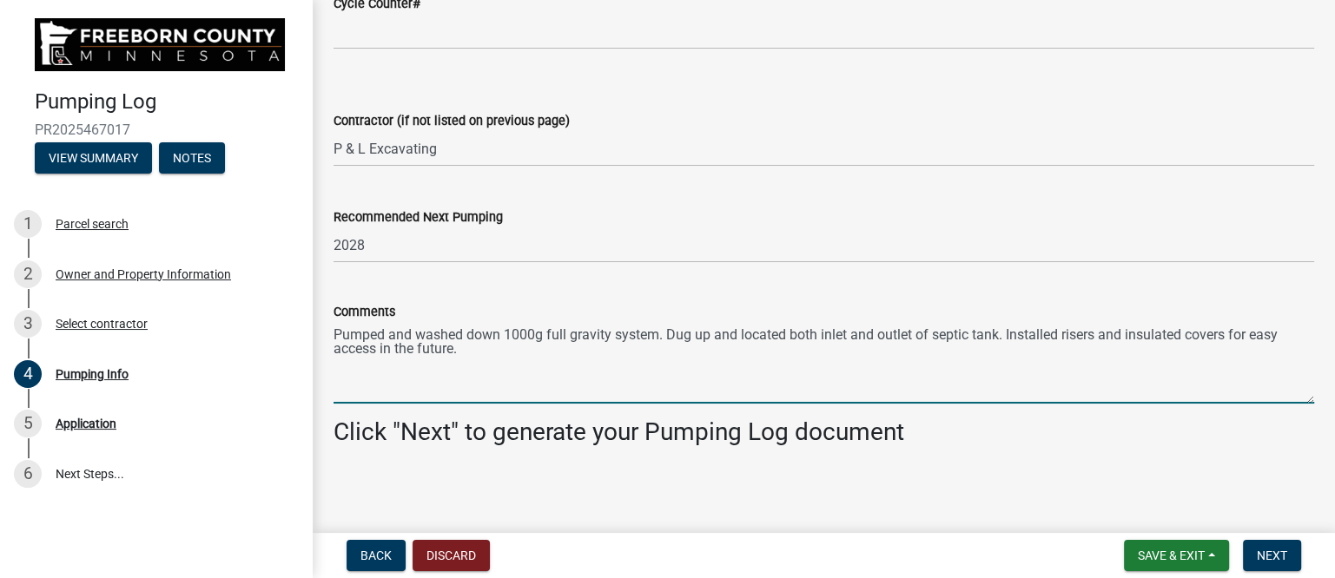
scroll to position [2397, 0]
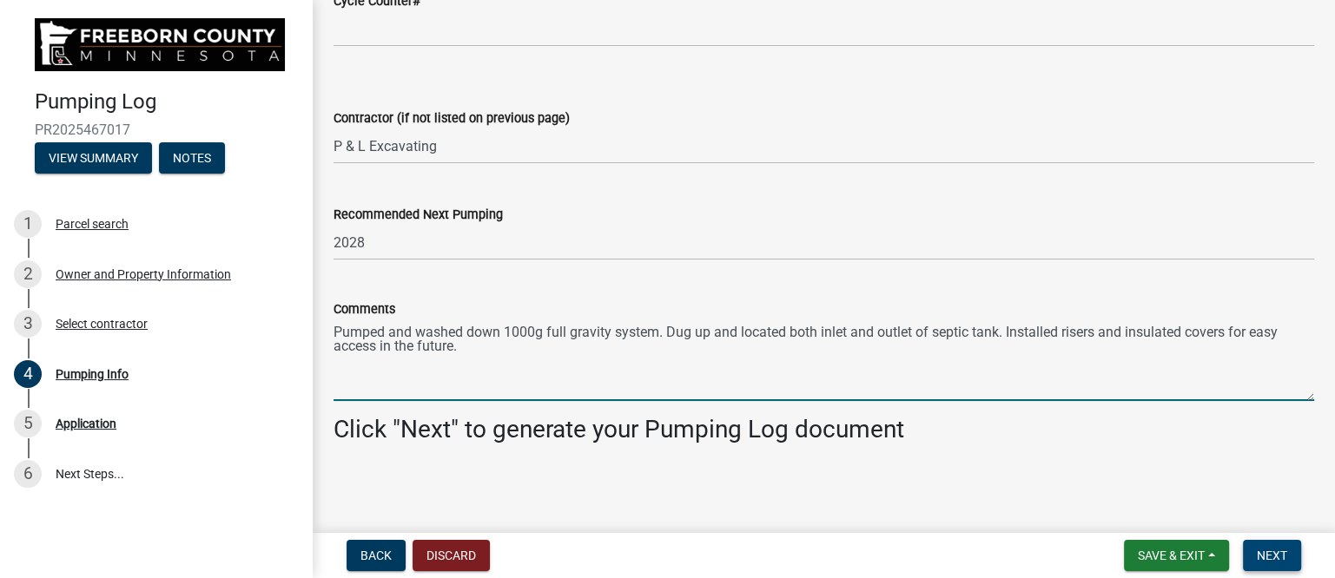
type textarea "Pumped and washed down 1000g full gravity system. Dug up and located both inlet…"
click at [1260, 551] on span "Next" at bounding box center [1272, 556] width 30 height 14
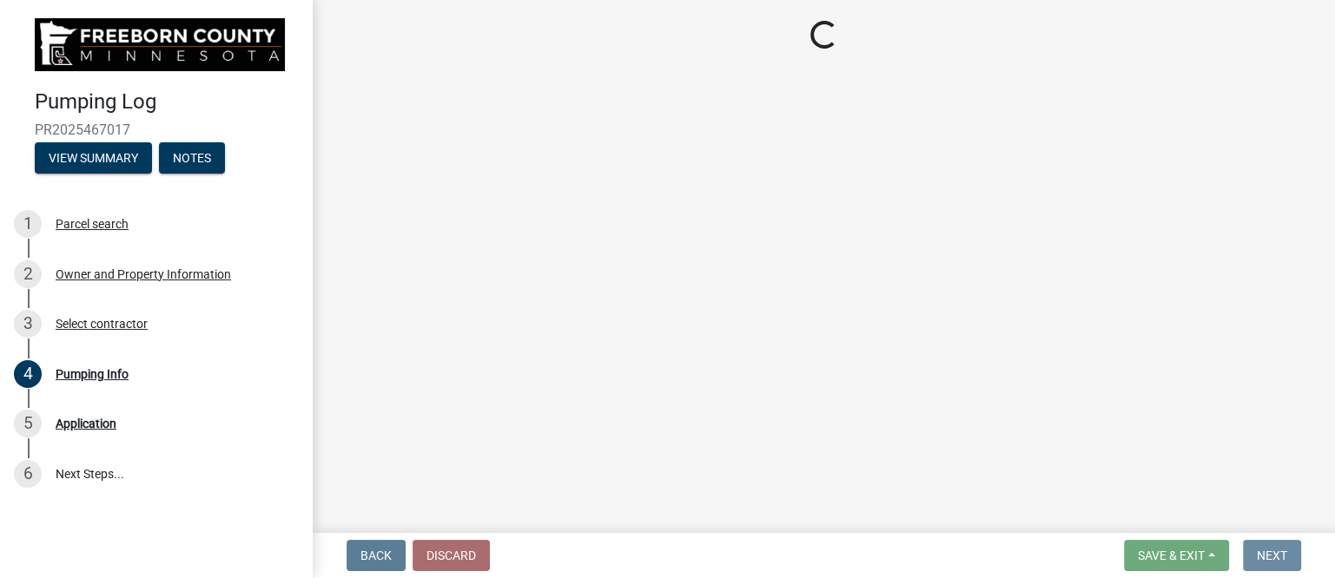
scroll to position [0, 0]
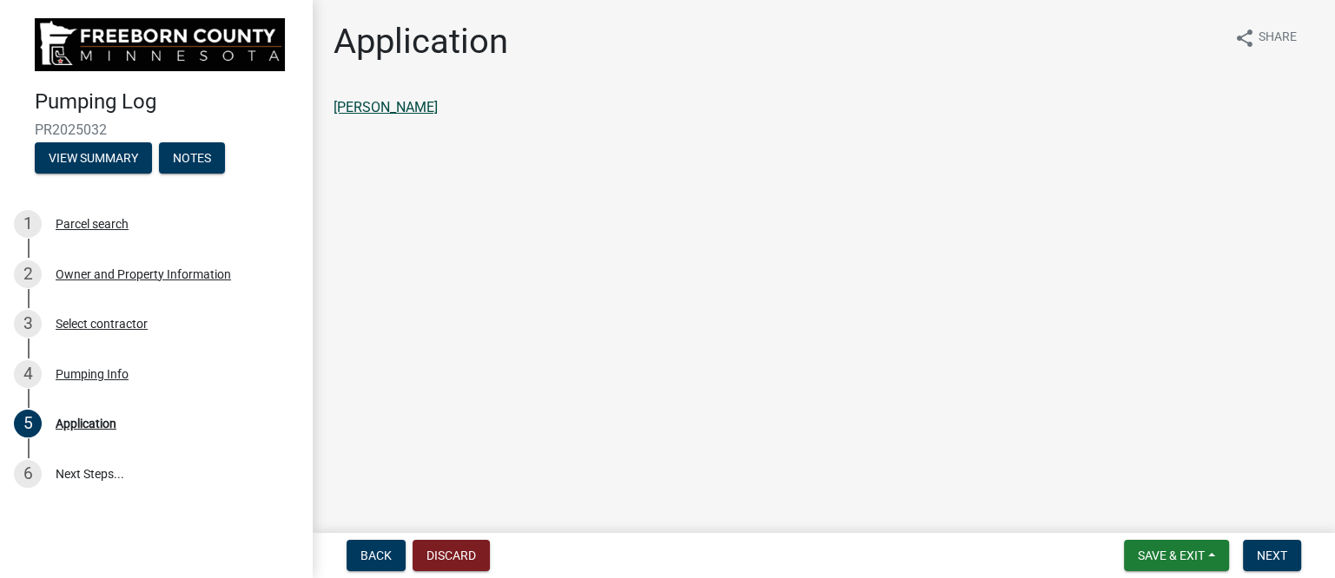
click at [396, 107] on link "[PERSON_NAME]" at bounding box center [385, 107] width 104 height 17
click at [382, 553] on span "Back" at bounding box center [375, 556] width 31 height 14
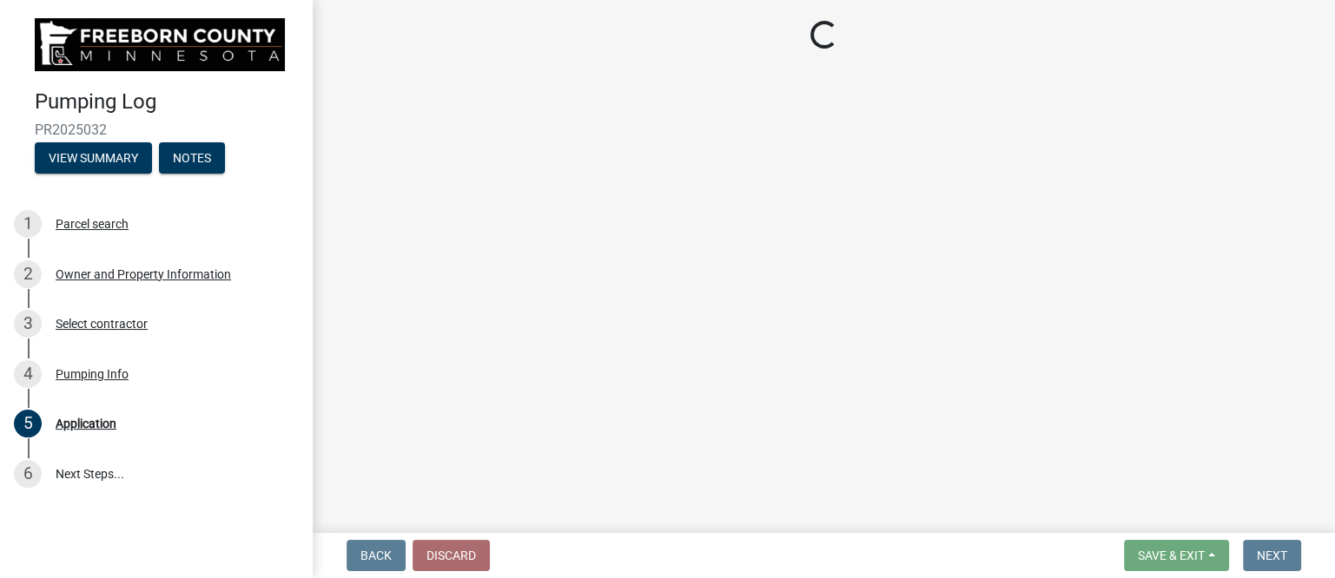
select select "a4b440af-86cc-4e74-8744-b4ec83ffff55"
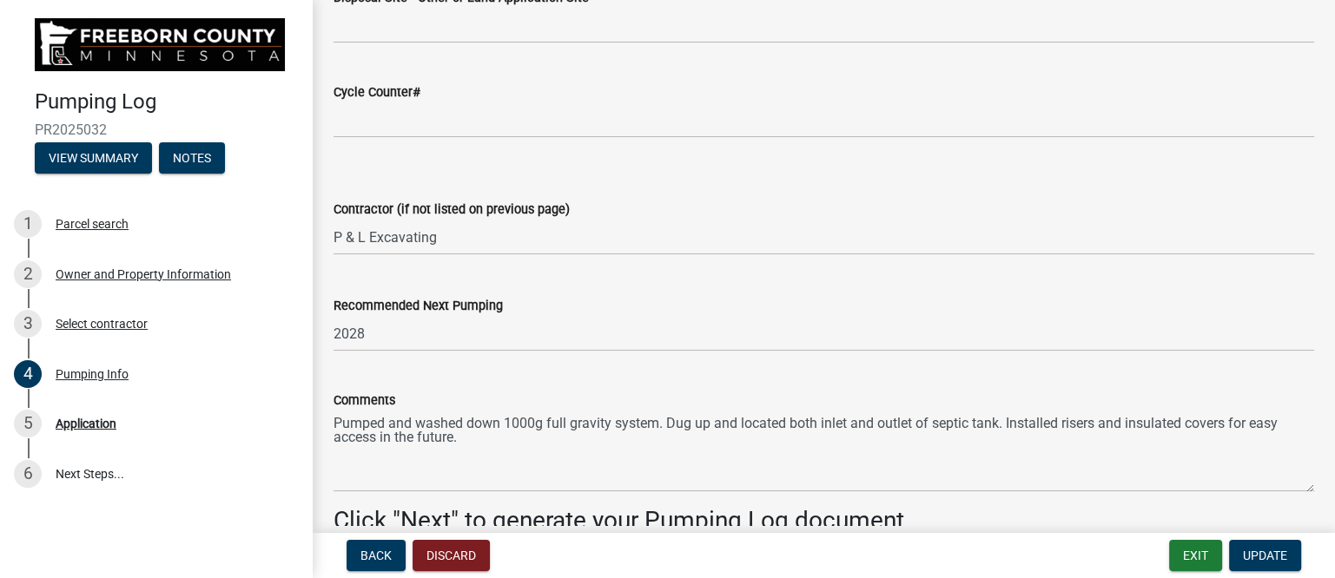
scroll to position [2397, 0]
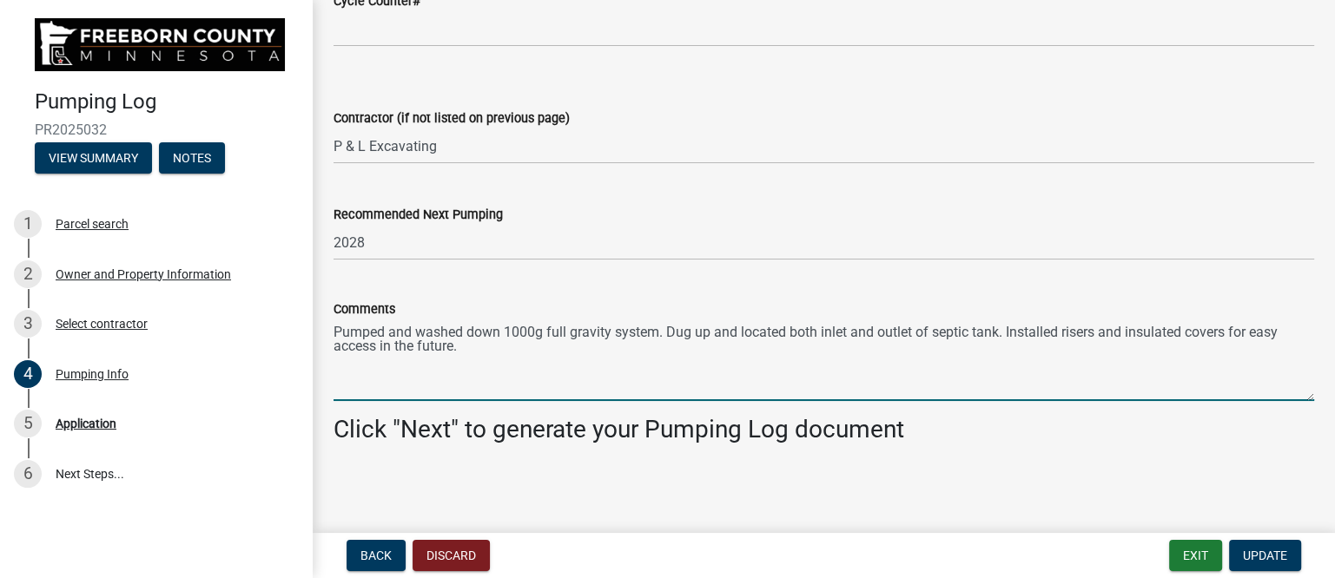
drag, startPoint x: 784, startPoint y: 333, endPoint x: 669, endPoint y: 340, distance: 115.7
click at [669, 340] on textarea "Pumped and washed down 1000g full gravity system. Dug up and located both inlet…" at bounding box center [823, 361] width 981 height 82
type textarea "Pumped and washed down 1000g full gravity system. Located and Dug up both inlet…"
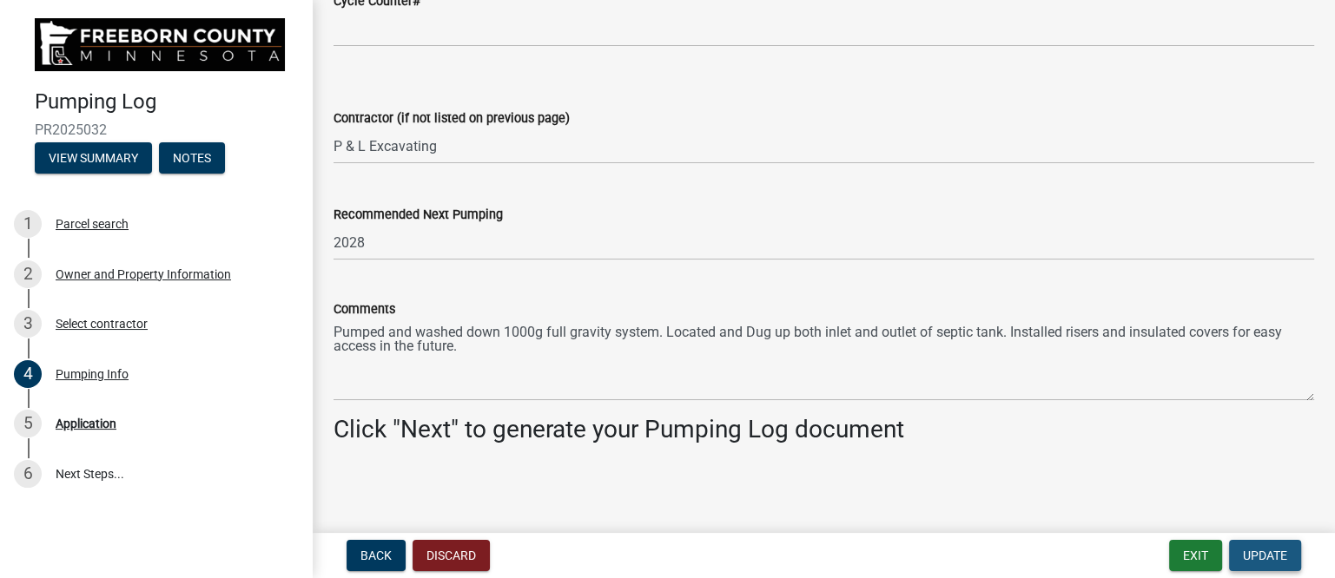
click at [1254, 562] on span "Update" at bounding box center [1265, 556] width 44 height 14
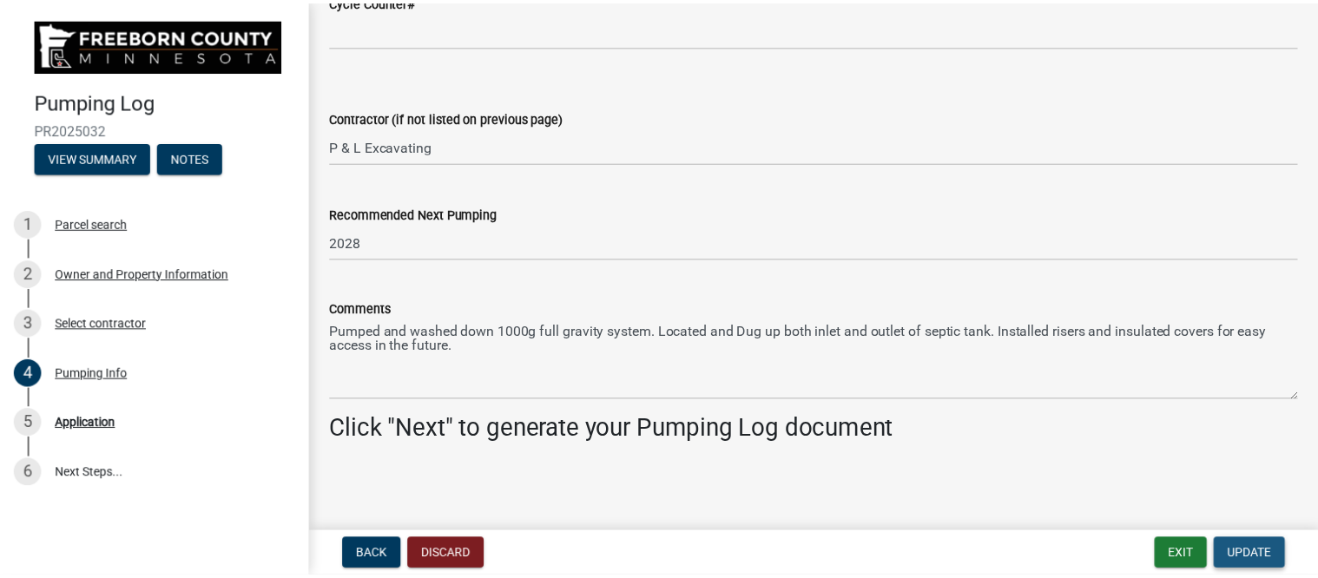
scroll to position [0, 0]
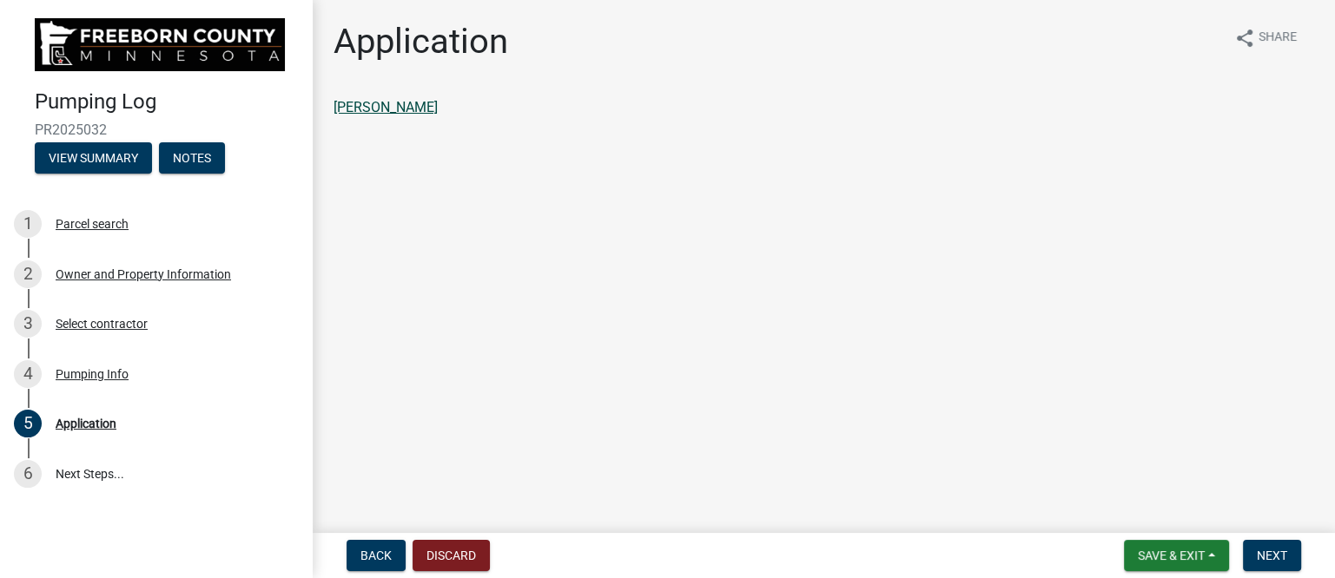
click at [426, 104] on link "[PERSON_NAME]" at bounding box center [385, 107] width 104 height 17
click at [1271, 549] on span "Next" at bounding box center [1272, 556] width 30 height 14
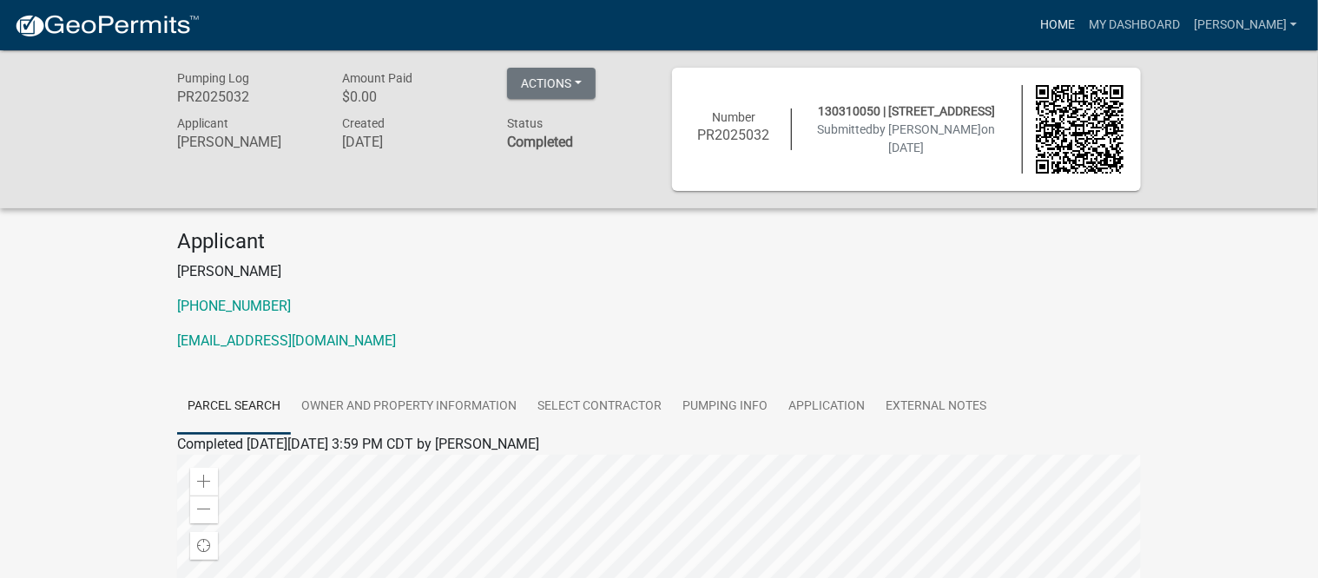
click at [1074, 17] on link "Home" at bounding box center [1058, 25] width 49 height 33
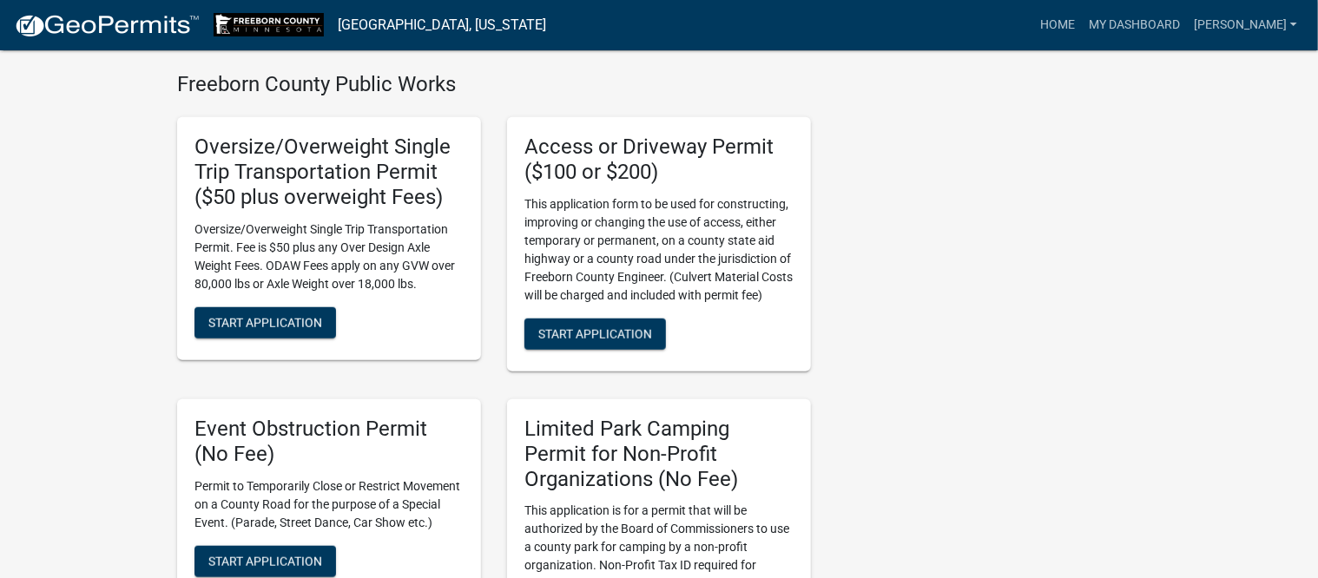
scroll to position [651, 0]
